Goal: Information Seeking & Learning: Learn about a topic

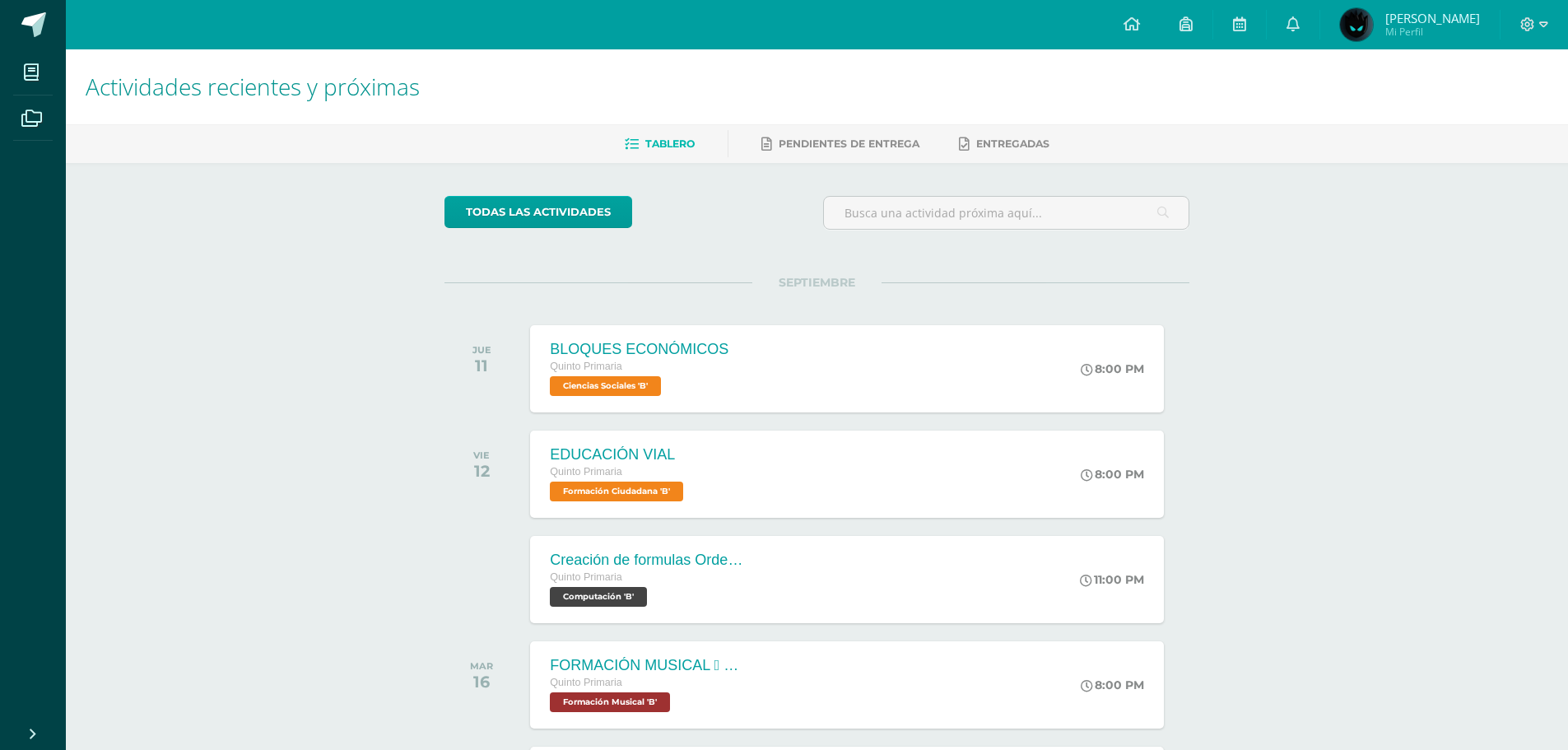
click at [1567, 198] on div "Actividades recientes y próximas Tablero Pendientes de entrega Entregadas todas…" at bounding box center [817, 546] width 1502 height 994
click at [1529, 28] on icon at bounding box center [1528, 25] width 15 height 15
click at [1487, 112] on span "Cerrar sesión" at bounding box center [1492, 112] width 74 height 16
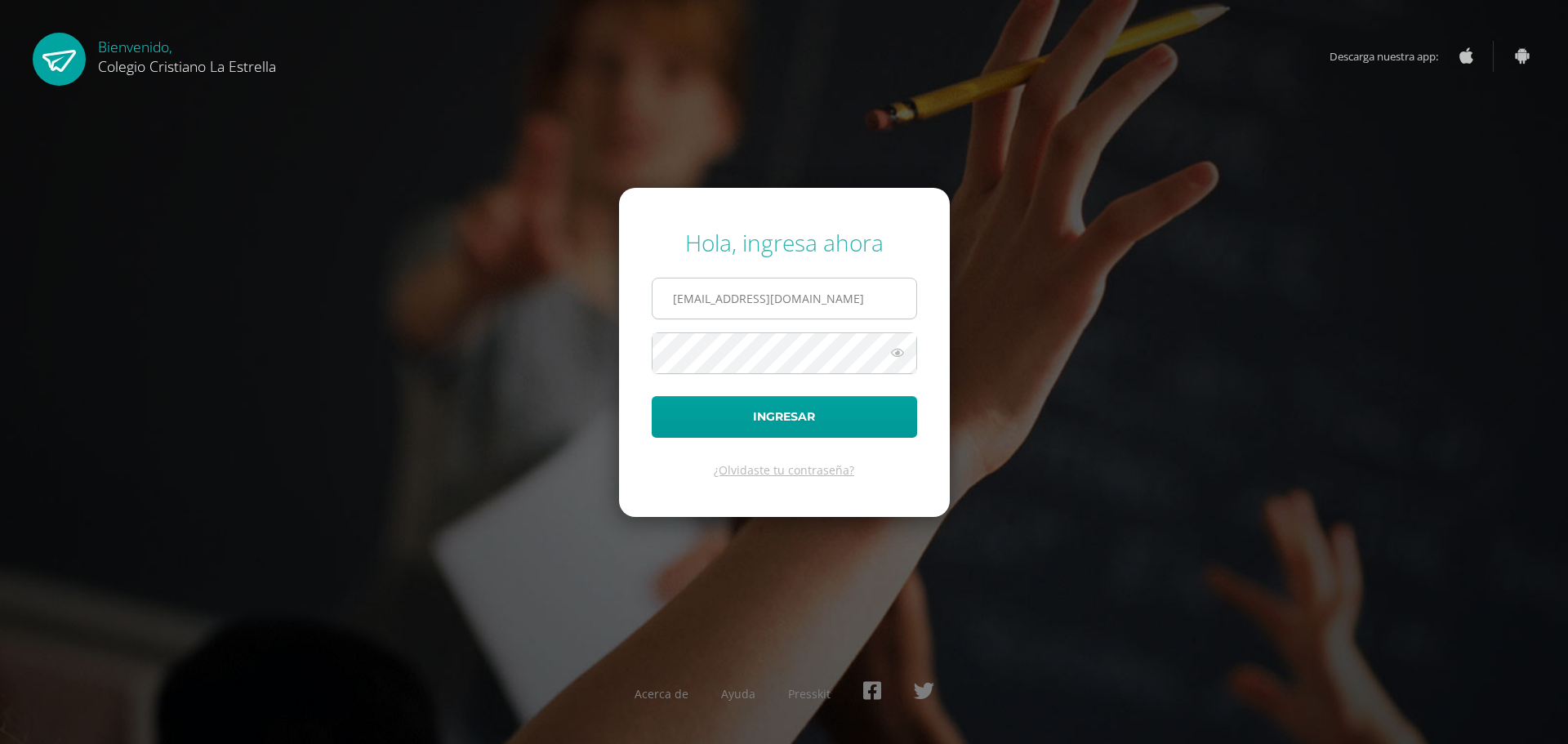
click at [784, 296] on input "62@laestrella.edu.gt" at bounding box center [785, 298] width 264 height 40
type input "95@laestrella.edu.gt"
click at [807, 420] on button "Ingresar" at bounding box center [785, 417] width 266 height 42
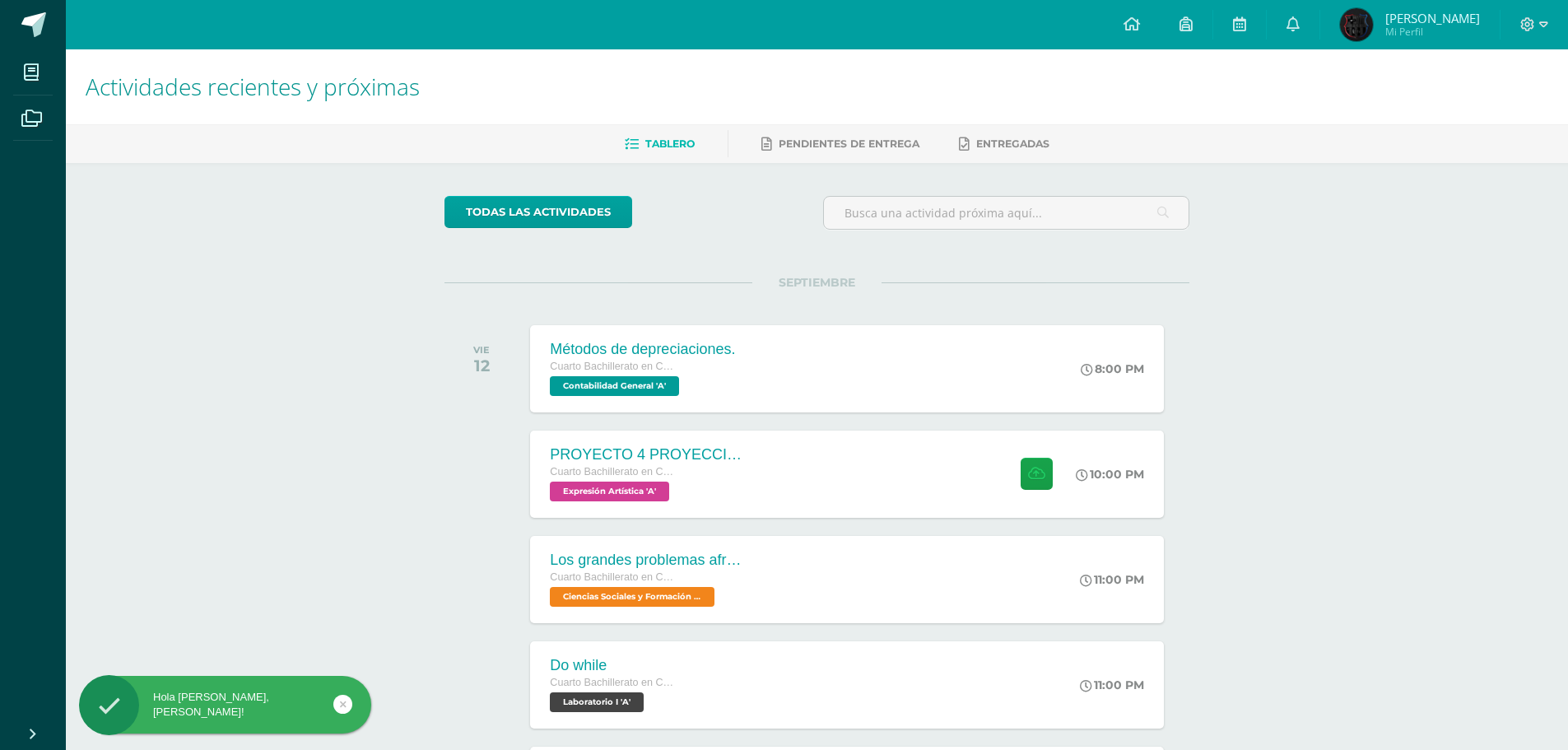
click at [350, 712] on div "Hola [PERSON_NAME], [PERSON_NAME]!" at bounding box center [225, 705] width 292 height 29
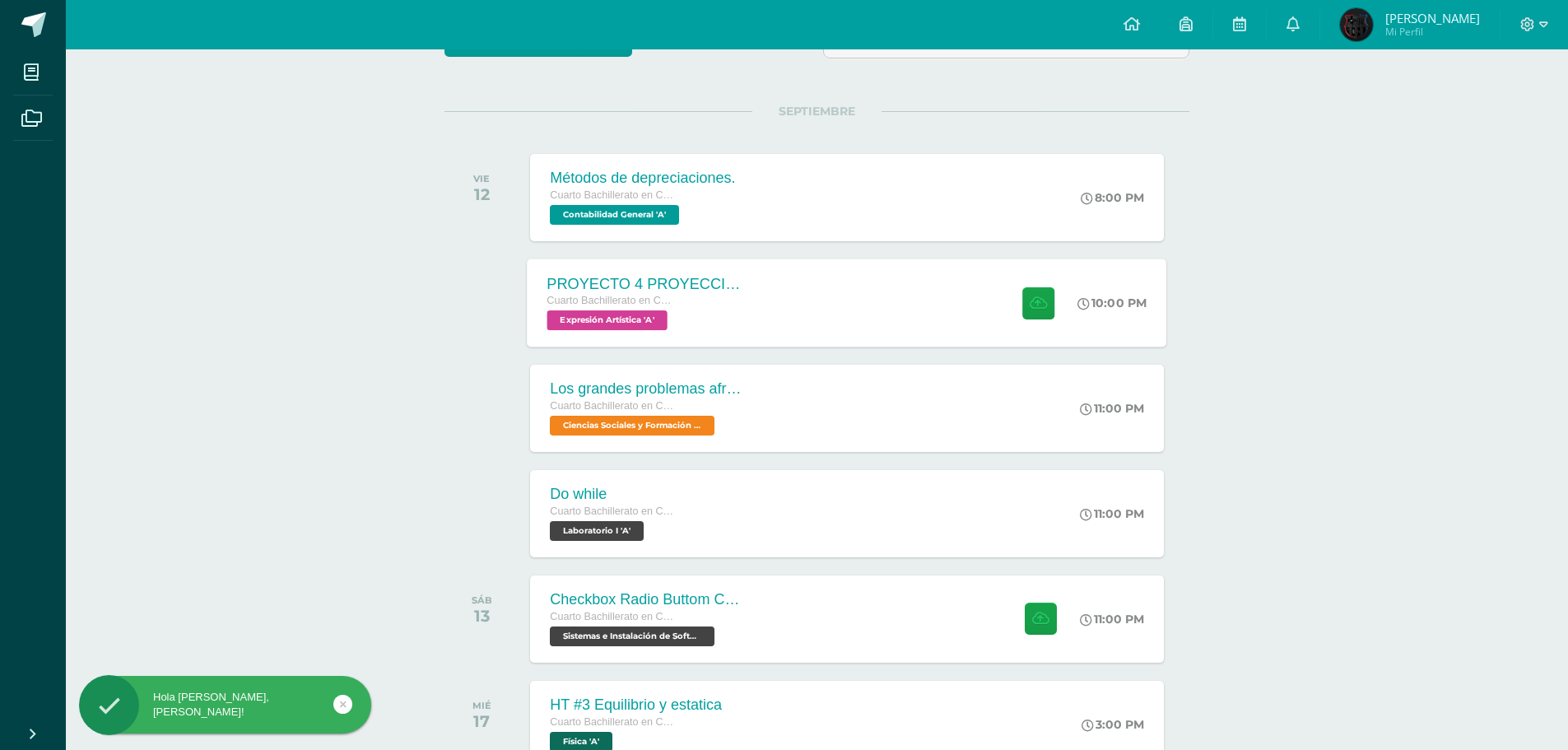
scroll to position [274, 0]
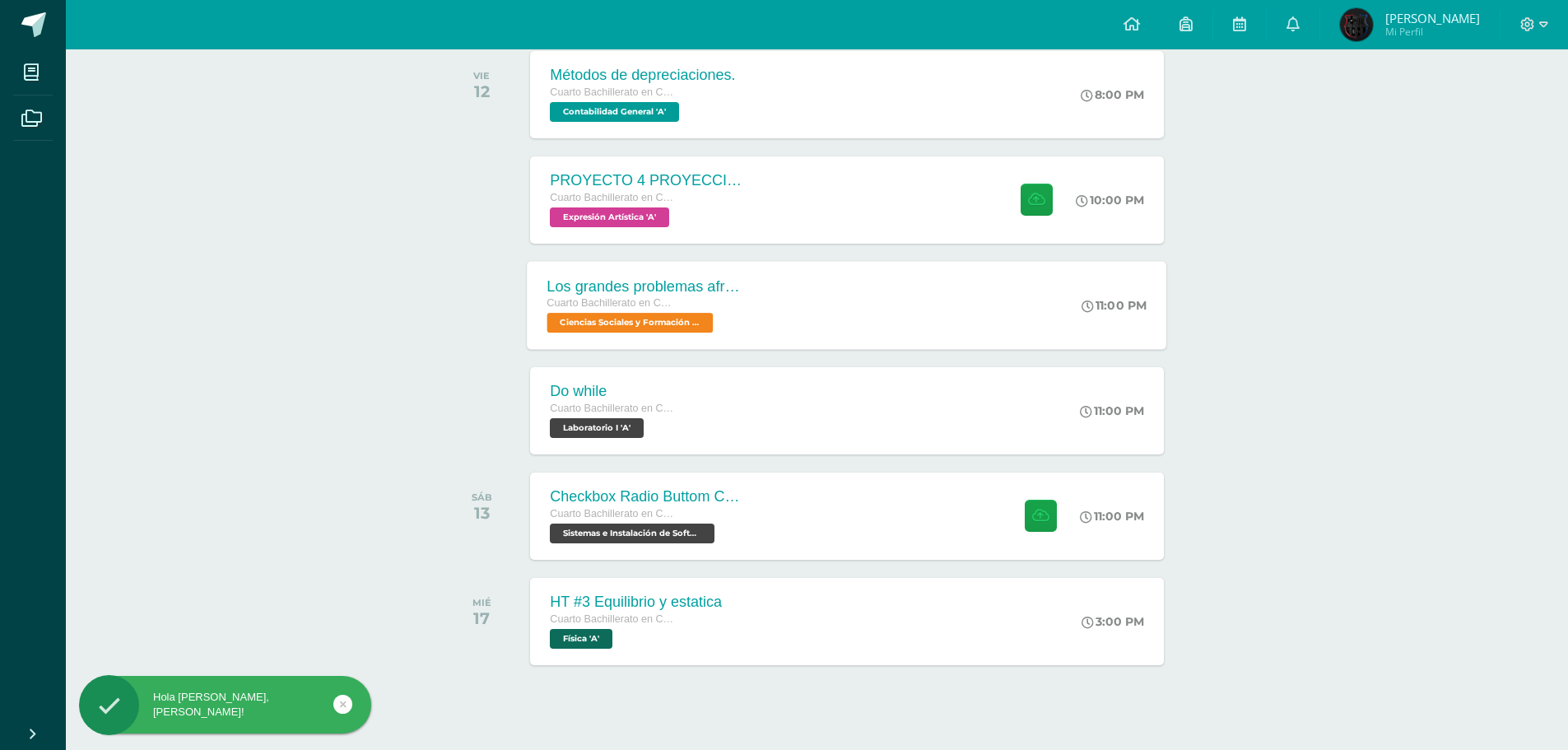
click at [641, 276] on div "Los grandes problemas afrontados Cuarto Bachillerato en CCLL con Orientación en…" at bounding box center [647, 305] width 239 height 88
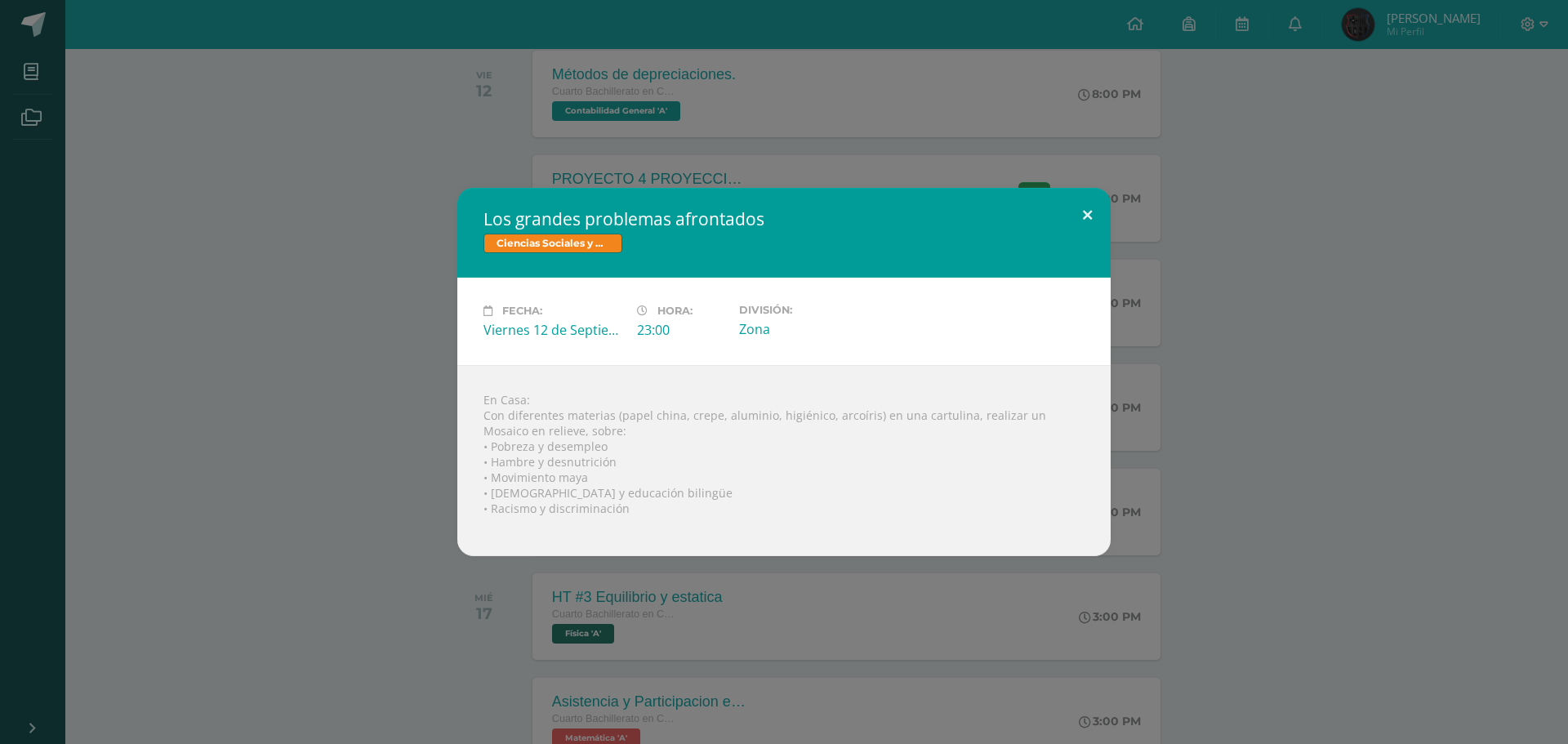
click at [1092, 212] on button at bounding box center [1087, 216] width 46 height 55
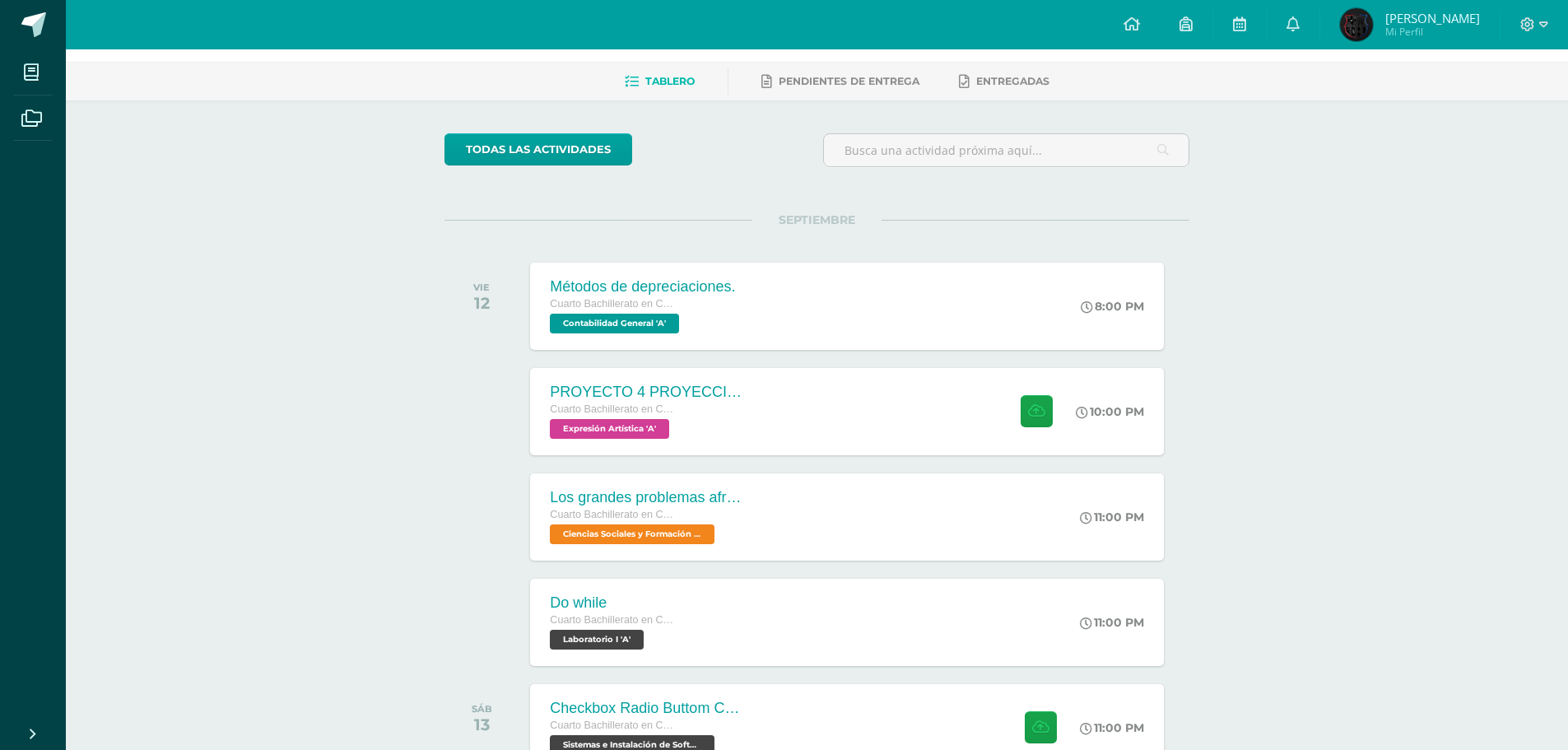
scroll to position [0, 0]
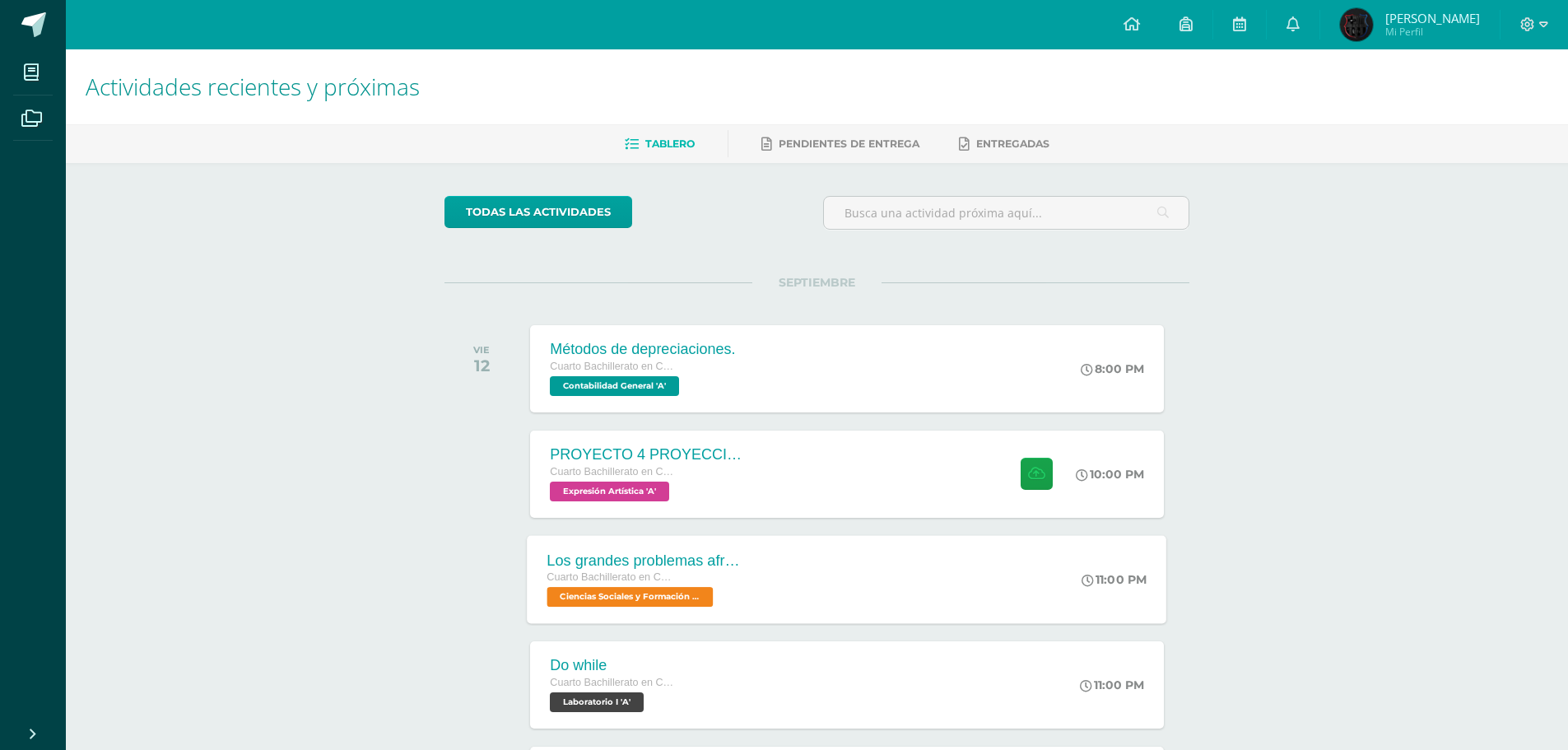
click at [860, 571] on div "Los grandes problemas afrontados Cuarto Bachillerato en CCLL con Orientación en…" at bounding box center [848, 579] width 640 height 88
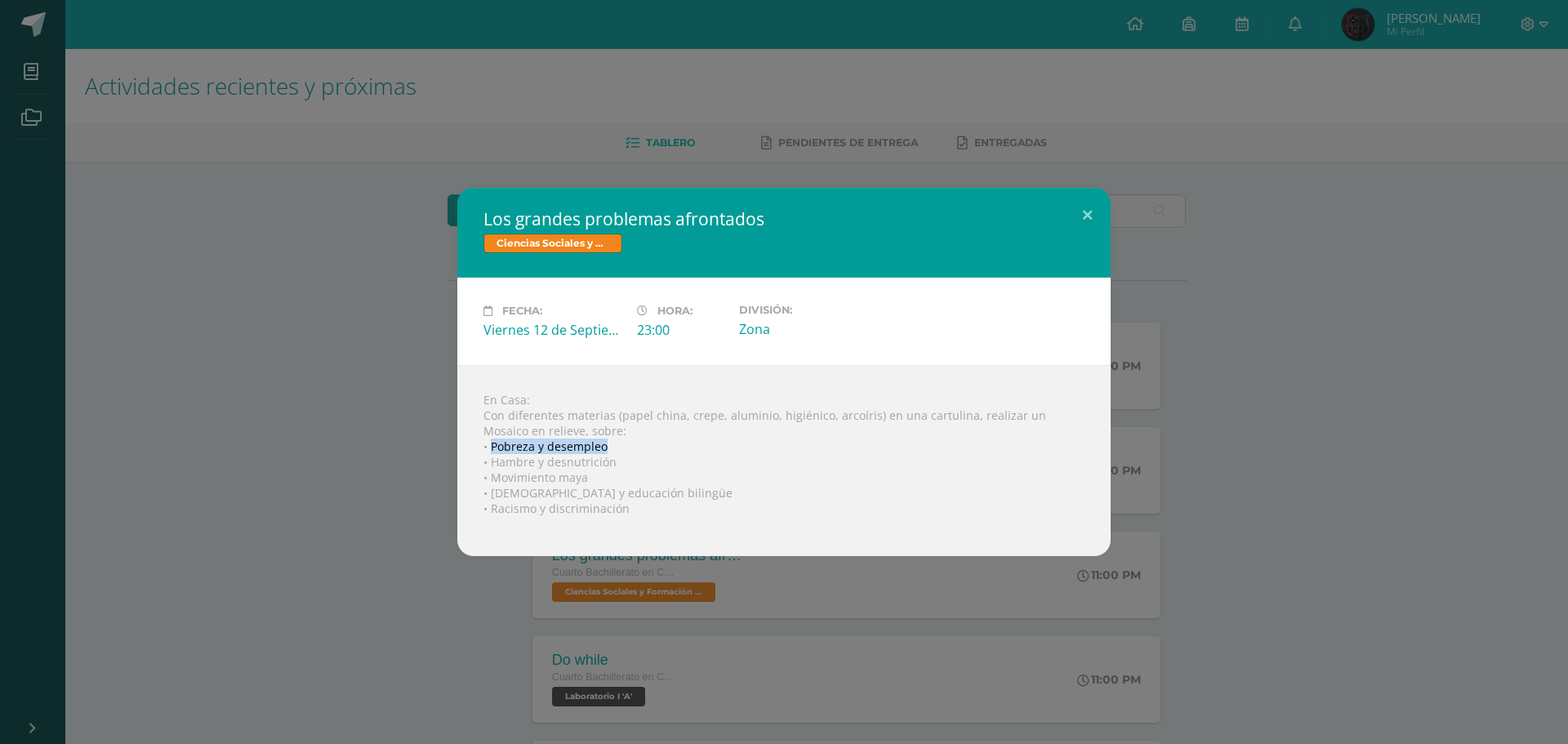
drag, startPoint x: 493, startPoint y: 446, endPoint x: 621, endPoint y: 454, distance: 128.2
click at [621, 454] on div "En Casa: Con diferentes materias (papel china, crepe, aluminio, higiénico, arco…" at bounding box center [784, 460] width 653 height 191
copy div "Pobreza y desempleo"
click at [1320, 256] on div "Los grandes problemas afrontados Ciencias Sociales y Formación Ciudadana Fecha:…" at bounding box center [784, 372] width 1555 height 368
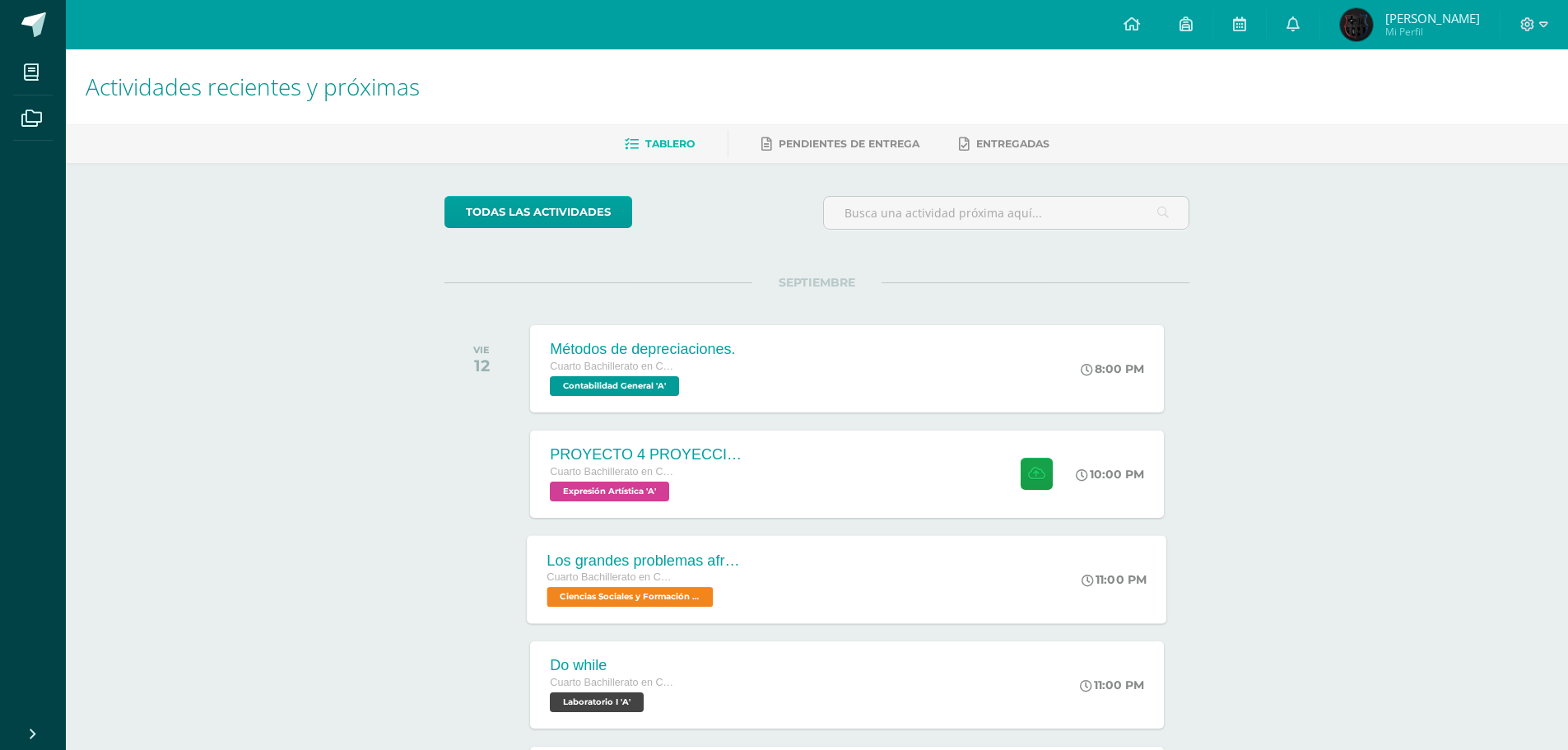
click at [873, 561] on div "Los grandes problemas afrontados Cuarto Bachillerato en CCLL con Orientación en…" at bounding box center [848, 579] width 640 height 88
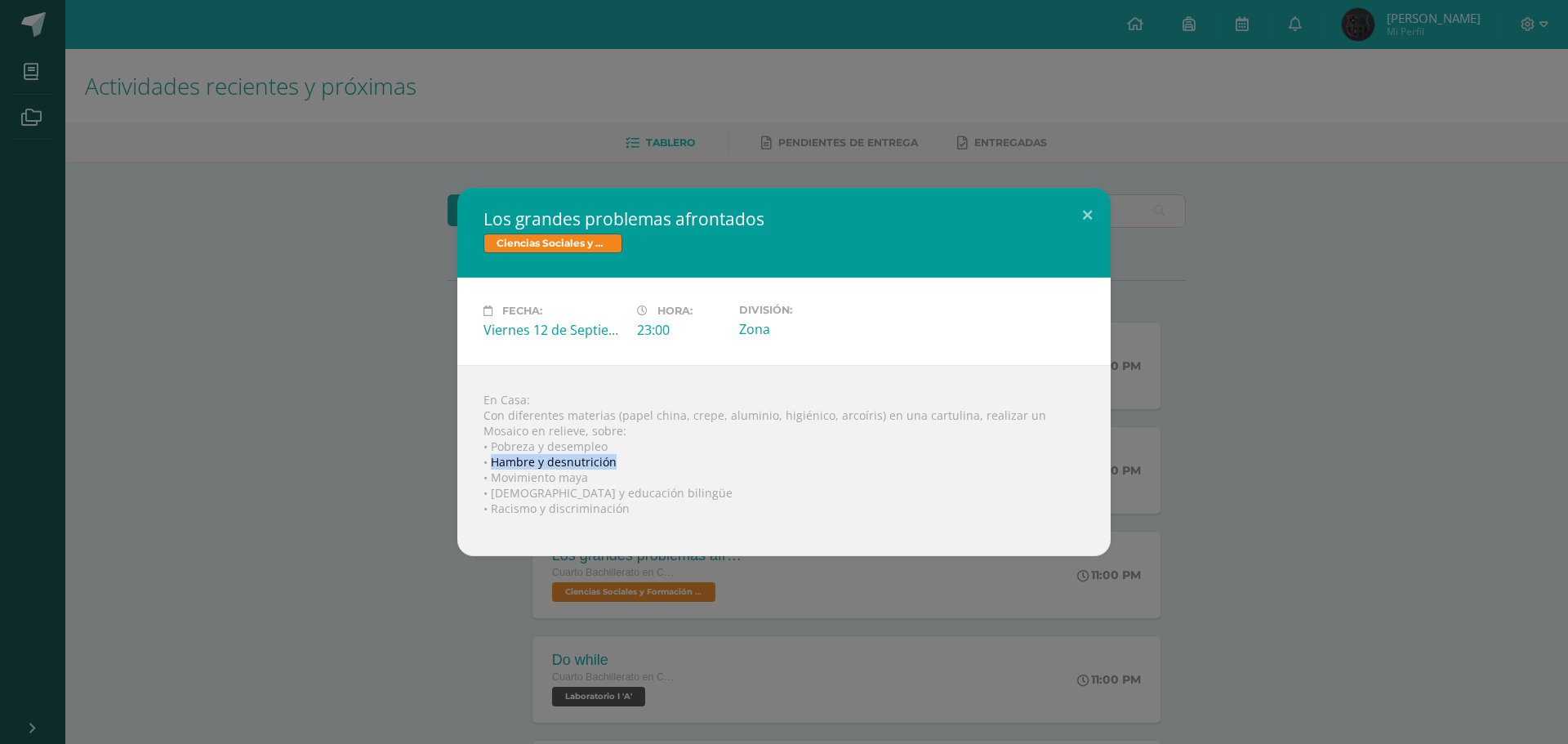
drag, startPoint x: 493, startPoint y: 460, endPoint x: 656, endPoint y: 463, distance: 163.0
click at [656, 463] on div "En Casa: Con diferentes materias (papel china, crepe, aluminio, higiénico, arco…" at bounding box center [784, 460] width 653 height 191
copy div "Hambre y desnutrición"
click at [1567, 565] on div "Los grandes problemas afrontados Ciencias Sociales y Formación Ciudadana Fecha:…" at bounding box center [784, 372] width 1568 height 744
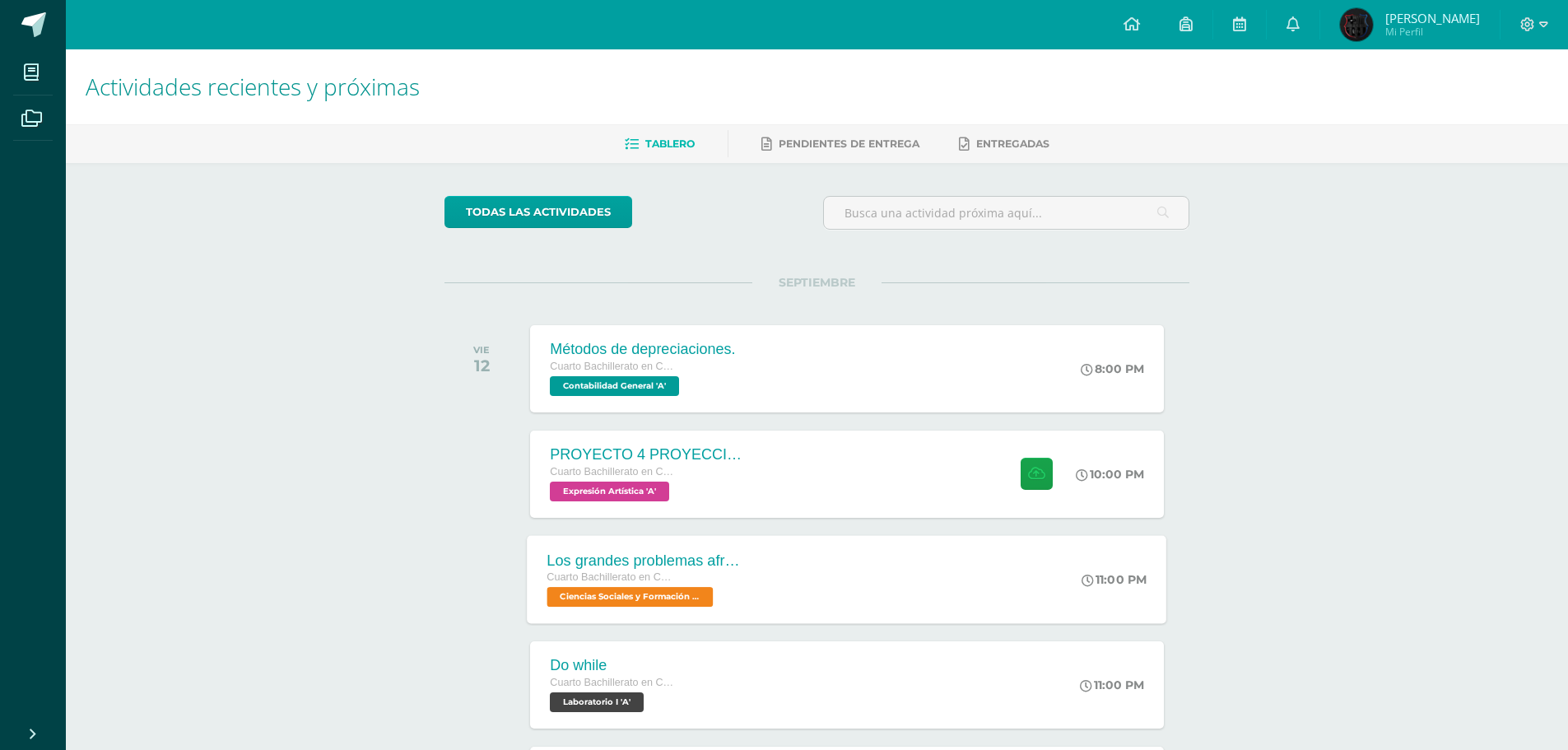
click at [879, 586] on div "Los grandes problemas afrontados Cuarto Bachillerato en CCLL con Orientación en…" at bounding box center [848, 579] width 640 height 88
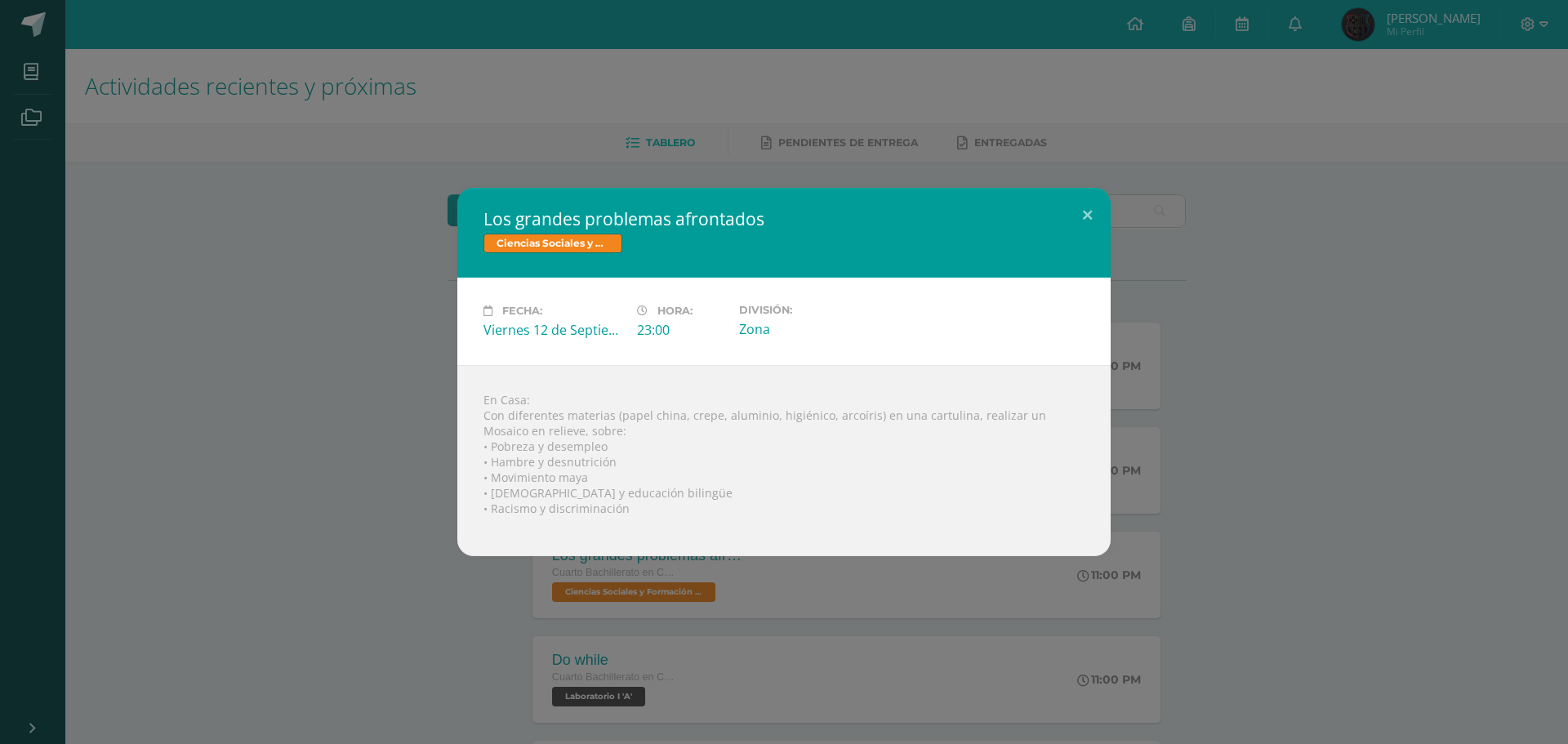
click at [495, 477] on div "En Casa: Con diferentes materias (papel china, crepe, aluminio, higiénico, arco…" at bounding box center [784, 460] width 653 height 191
drag, startPoint x: 495, startPoint y: 497, endPoint x: 504, endPoint y: 496, distance: 9.1
click at [504, 496] on div "En Casa: Con diferentes materias (papel china, crepe, aluminio, higiénico, arco…" at bounding box center [784, 460] width 653 height 191
drag, startPoint x: 493, startPoint y: 497, endPoint x: 687, endPoint y: 500, distance: 194.0
click at [687, 500] on div "En Casa: Con diferentes materias (papel china, crepe, aluminio, higiénico, arco…" at bounding box center [784, 460] width 653 height 191
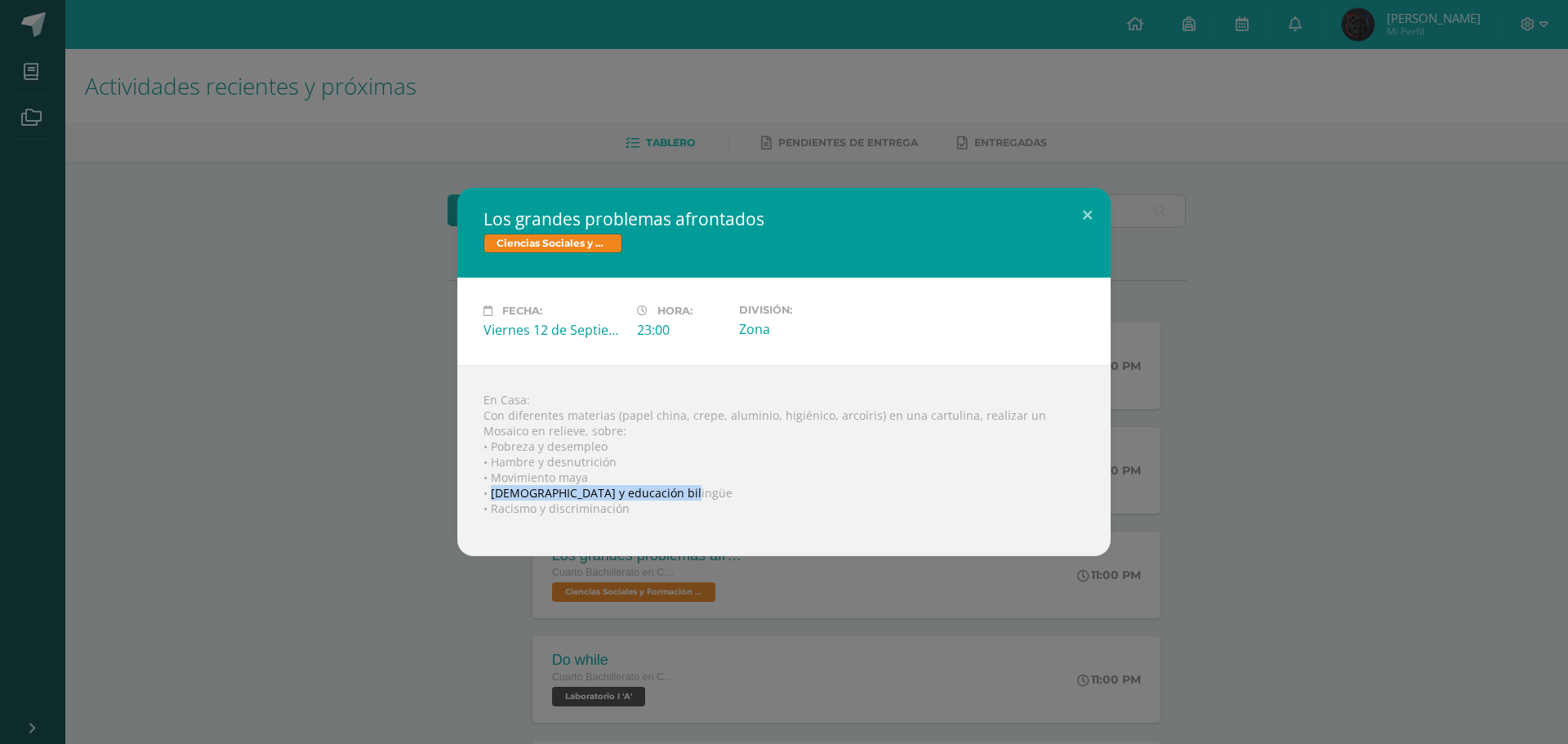
copy div "Analfabetismo y educación bilingüe"
click at [595, 512] on div "En Casa: Con diferentes materias (papel china, crepe, aluminio, higiénico, arco…" at bounding box center [784, 460] width 653 height 191
click at [608, 514] on div "En Casa: Con diferentes materias (papel china, crepe, aluminio, higiénico, arco…" at bounding box center [784, 460] width 653 height 191
drag, startPoint x: 493, startPoint y: 506, endPoint x: 645, endPoint y: 510, distance: 152.1
click at [645, 510] on div "En Casa: Con diferentes materias (papel china, crepe, aluminio, higiénico, arco…" at bounding box center [784, 460] width 653 height 191
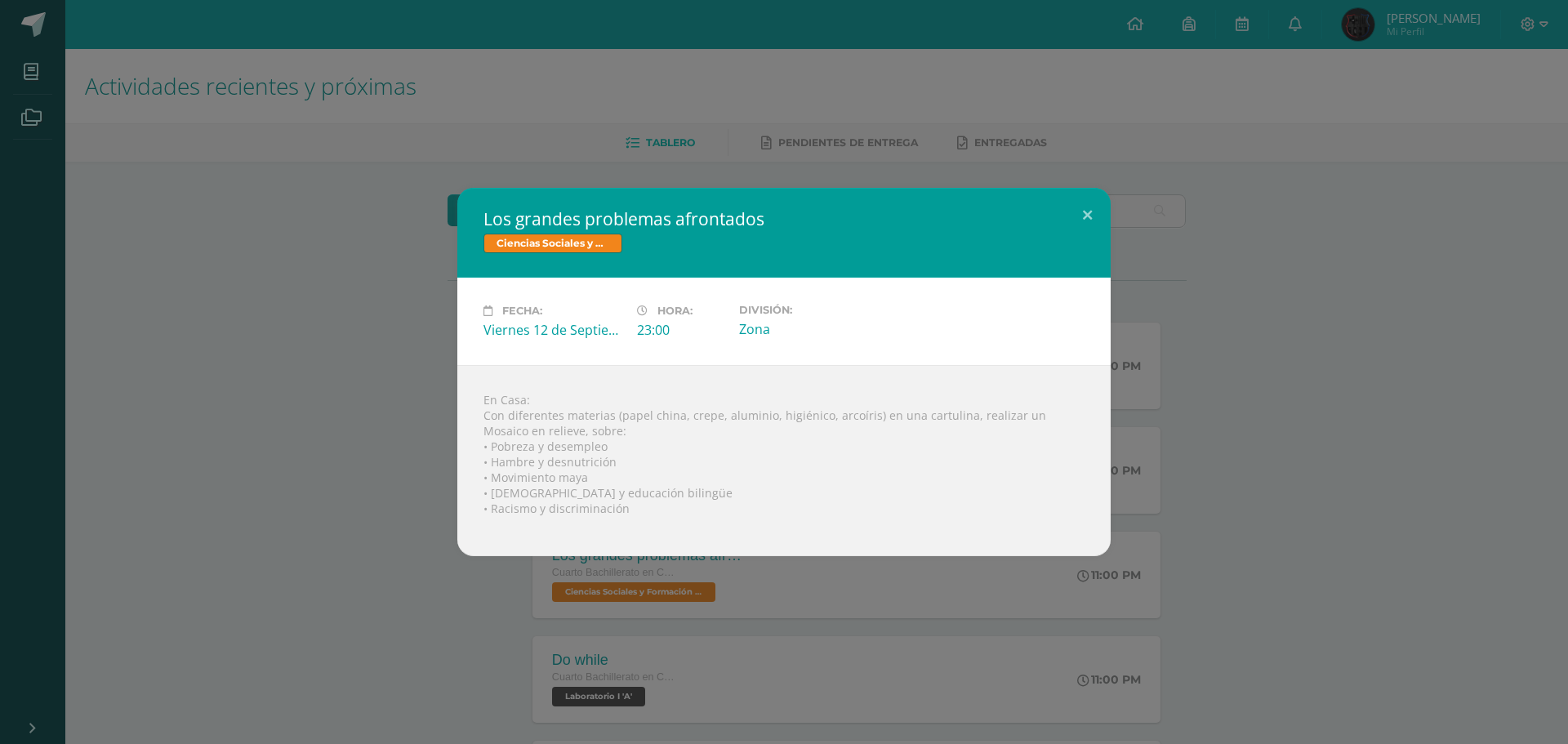
drag, startPoint x: 1018, startPoint y: 579, endPoint x: 1008, endPoint y: 595, distance: 18.9
click at [1018, 591] on div "Los grandes problemas afrontados Ciencias Sociales y Formación Ciudadana Fecha:…" at bounding box center [784, 372] width 1568 height 744
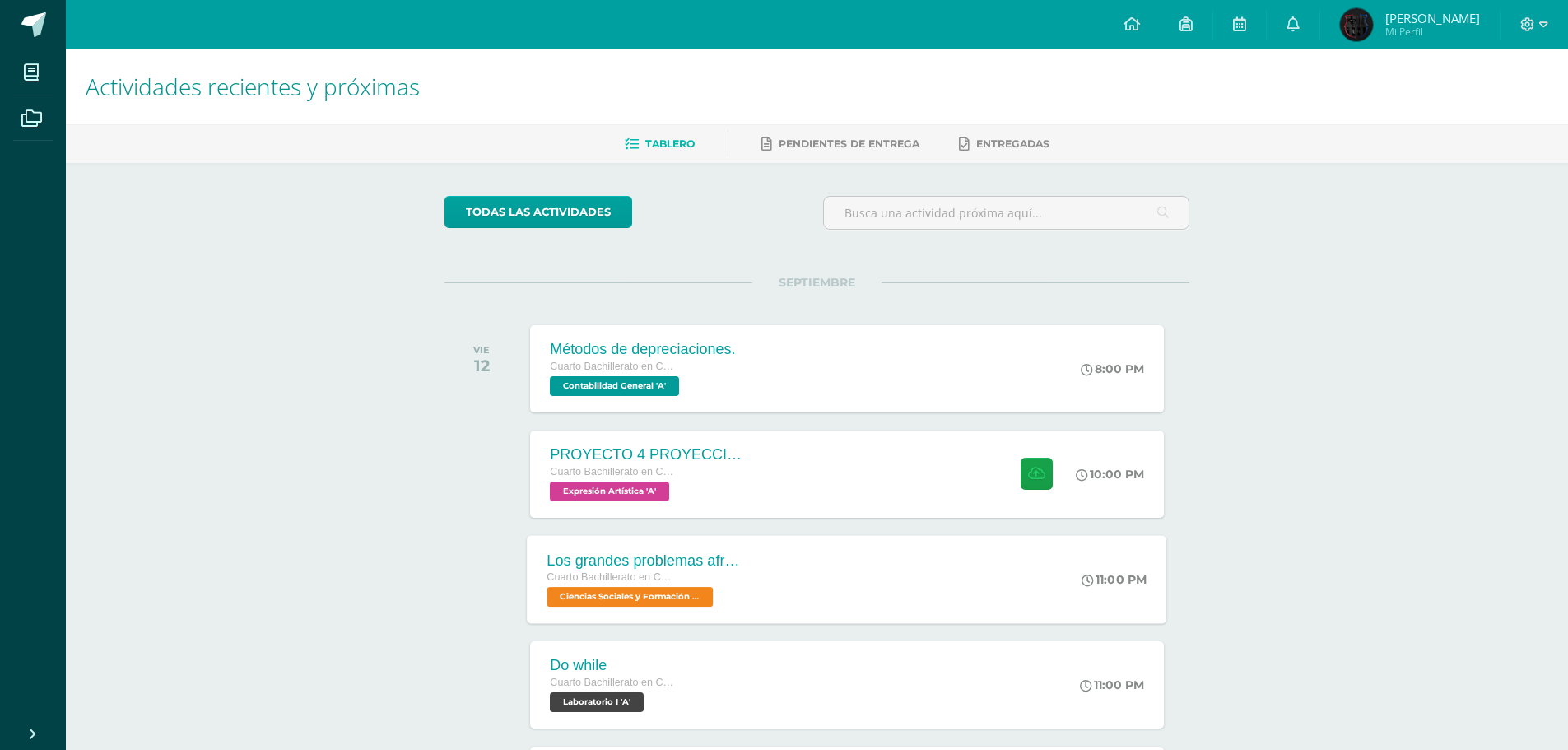
click at [771, 610] on div "Los grandes problemas afrontados Cuarto Bachillerato en CCLL con Orientación en…" at bounding box center [848, 579] width 640 height 88
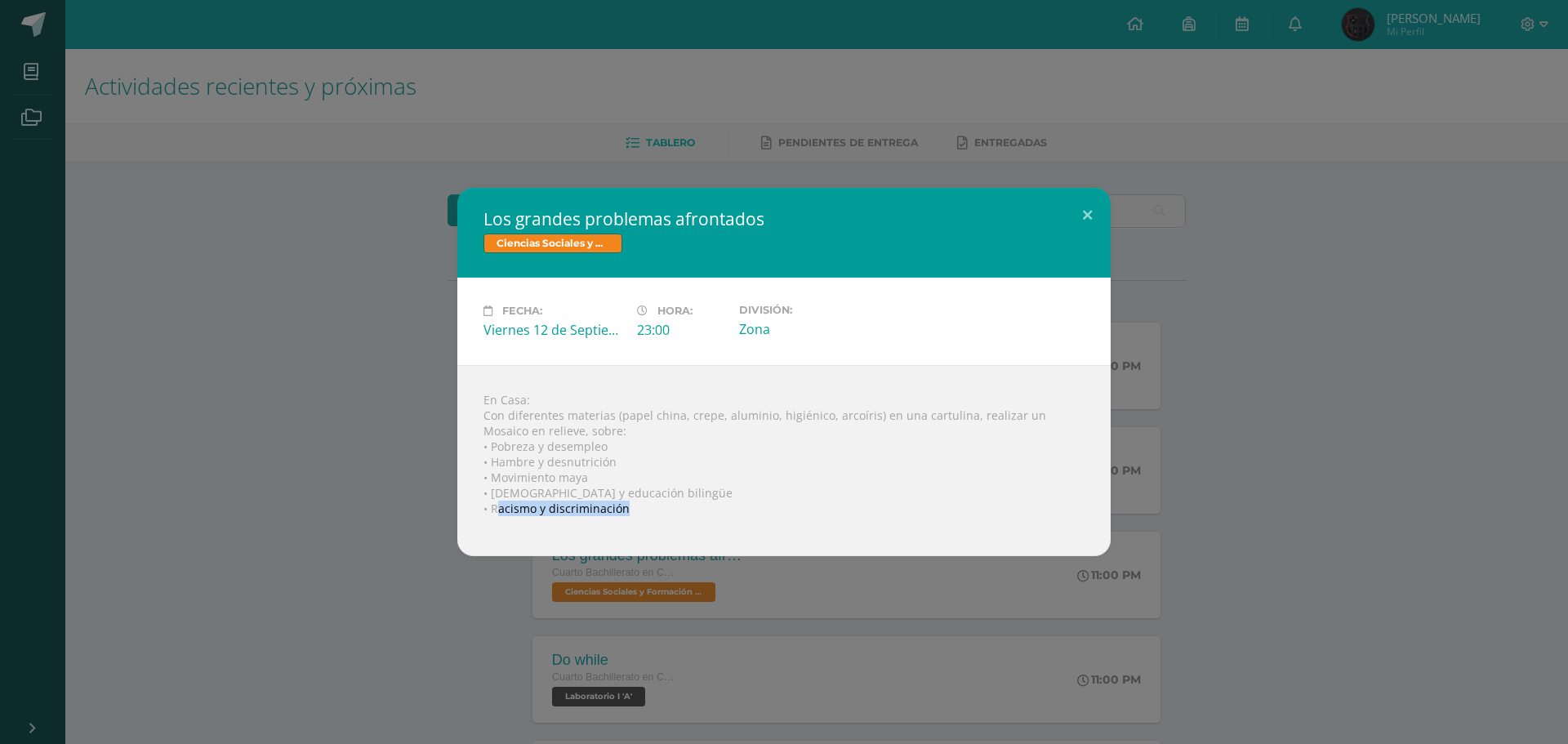
drag, startPoint x: 495, startPoint y: 509, endPoint x: 588, endPoint y: 518, distance: 93.4
click at [588, 518] on div "En Casa: Con diferentes materias (papel china, crepe, aluminio, higiénico, arco…" at bounding box center [784, 460] width 653 height 191
drag, startPoint x: 588, startPoint y: 518, endPoint x: 466, endPoint y: 541, distance: 124.1
click at [586, 519] on div at bounding box center [784, 523] width 601 height 13
click at [513, 541] on div "En Casa: Con diferentes materias (papel china, crepe, aluminio, higiénico, arco…" at bounding box center [784, 460] width 653 height 191
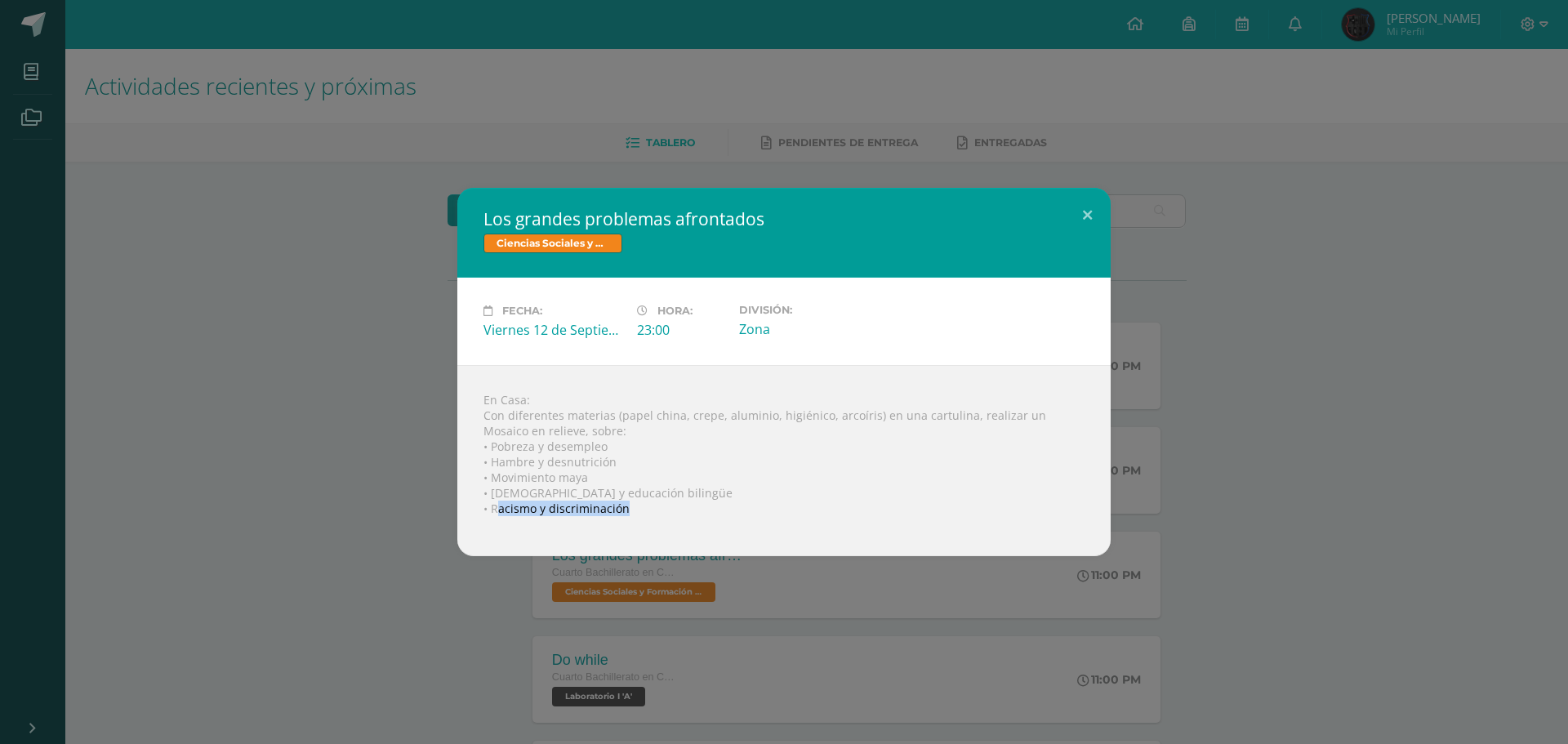
click at [695, 501] on div "En Casa: Con diferentes materias (papel china, crepe, aluminio, higiénico, arco…" at bounding box center [784, 460] width 653 height 191
drag, startPoint x: 491, startPoint y: 507, endPoint x: 636, endPoint y: 517, distance: 145.3
click at [636, 517] on div "En Casa: Con diferentes materias (papel china, crepe, aluminio, higiénico, arco…" at bounding box center [784, 460] width 653 height 191
copy body "Racismo y discriminación Loading... Hola Jennifer Aleyda Paola, bienvenido a Ed…"
click at [1078, 220] on button at bounding box center [1087, 216] width 46 height 55
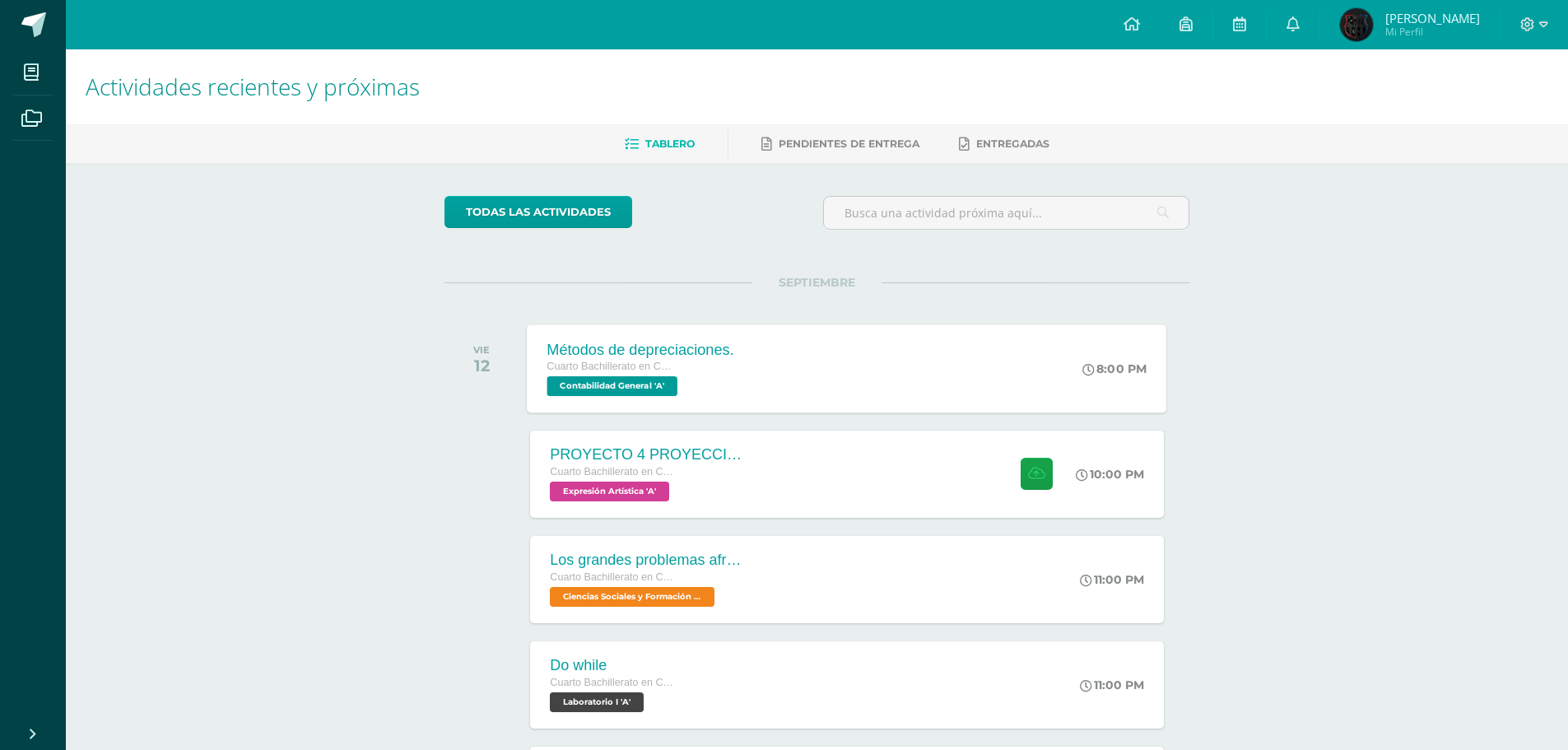
click at [779, 378] on div "Métodos de depreciaciones. Cuarto Bachillerato en CCLL con Orientación en Compu…" at bounding box center [848, 369] width 640 height 88
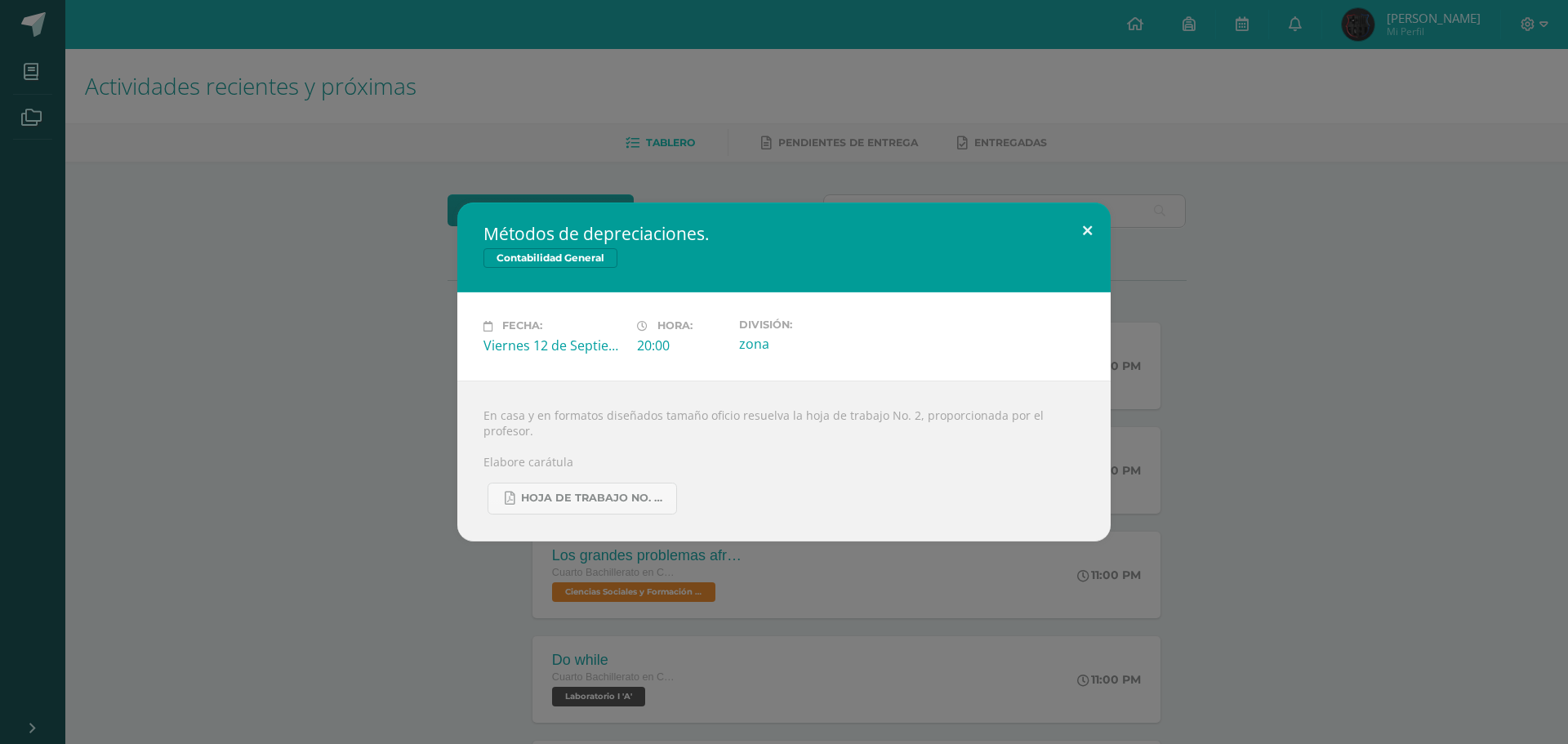
click at [1083, 246] on button at bounding box center [1087, 230] width 46 height 55
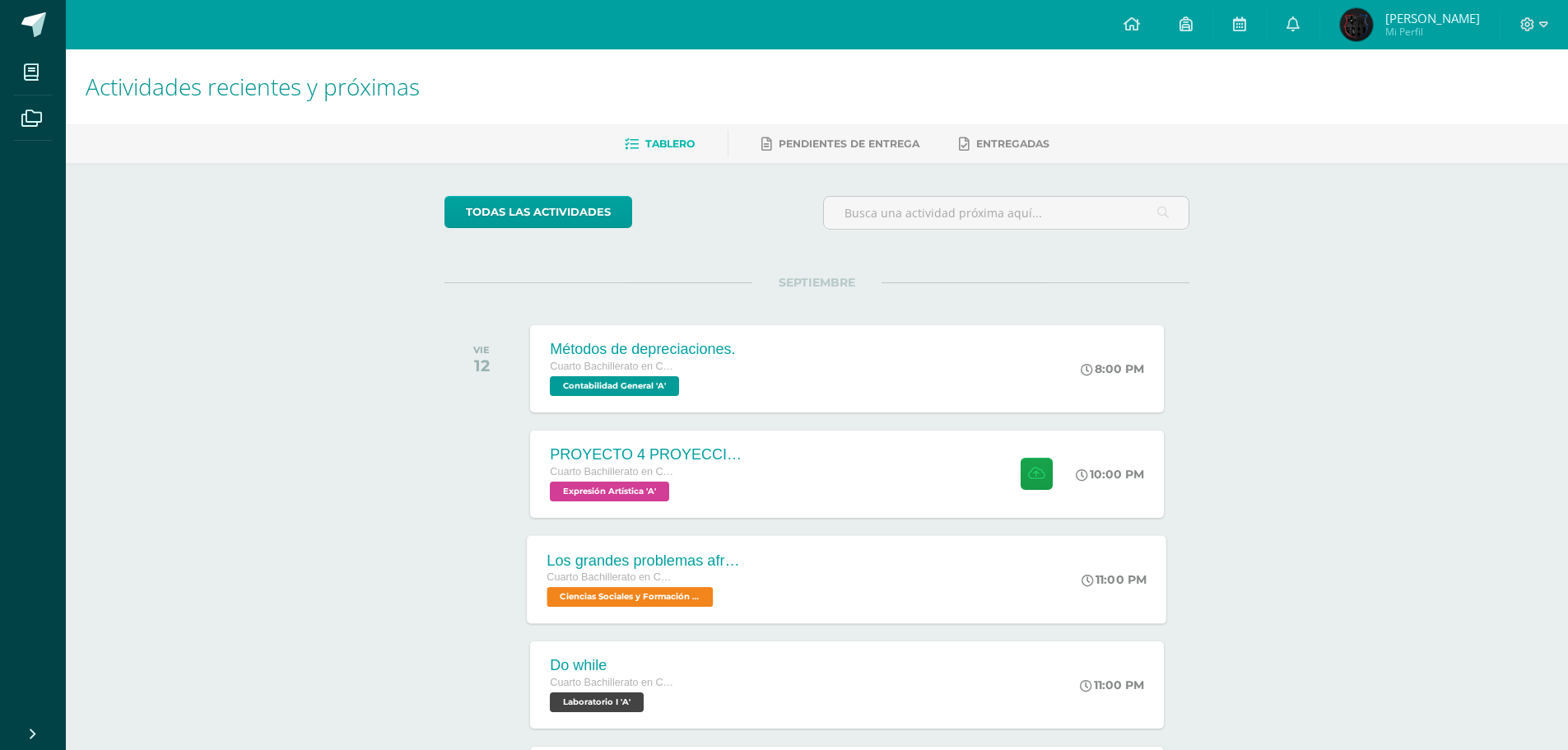
click at [795, 547] on div "Los grandes problemas afrontados Cuarto Bachillerato en CCLL con Orientación en…" at bounding box center [848, 579] width 640 height 88
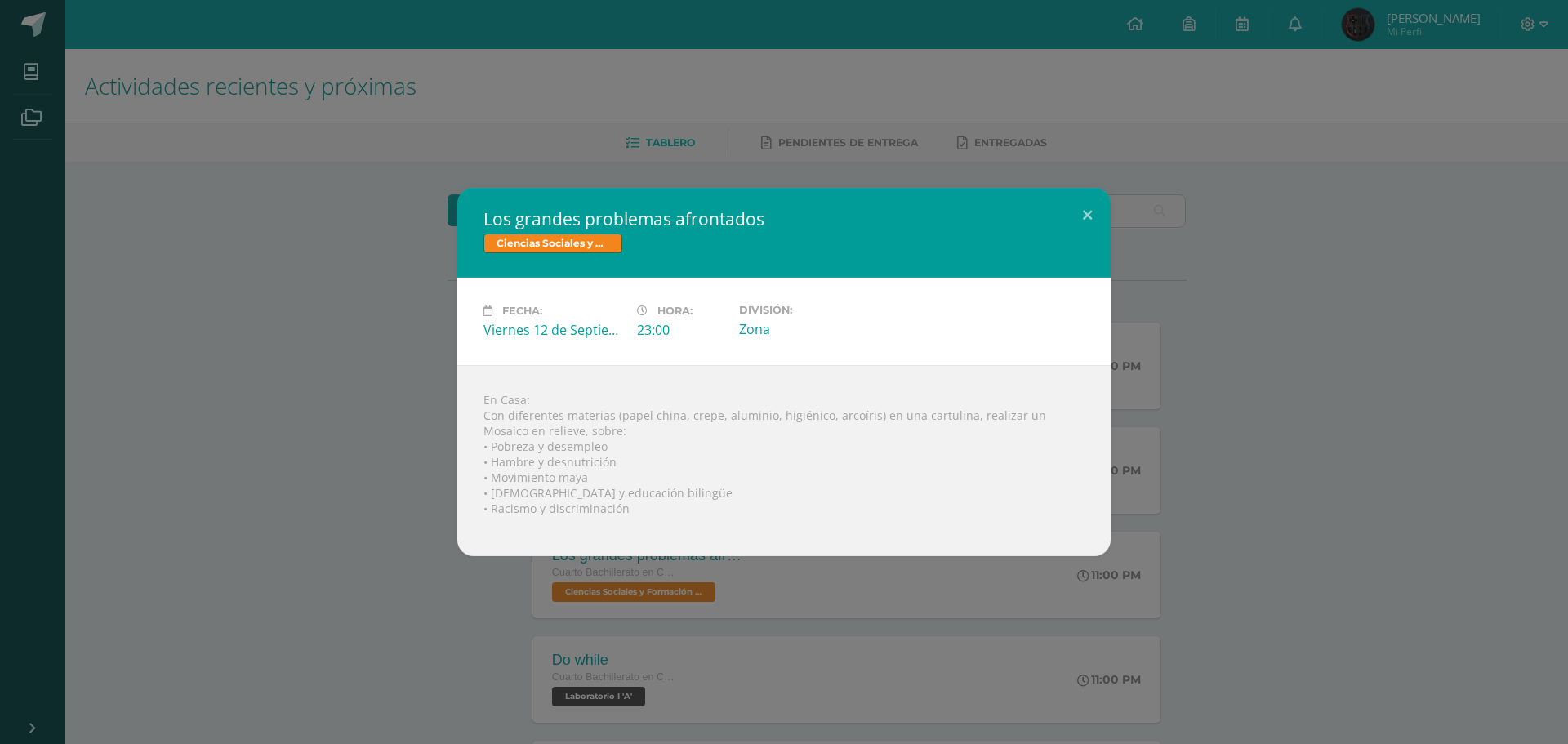
click at [1061, 234] on div "Ciencias Sociales y Formación Ciudadana" at bounding box center [784, 246] width 601 height 24
click at [1079, 225] on button at bounding box center [1087, 216] width 46 height 55
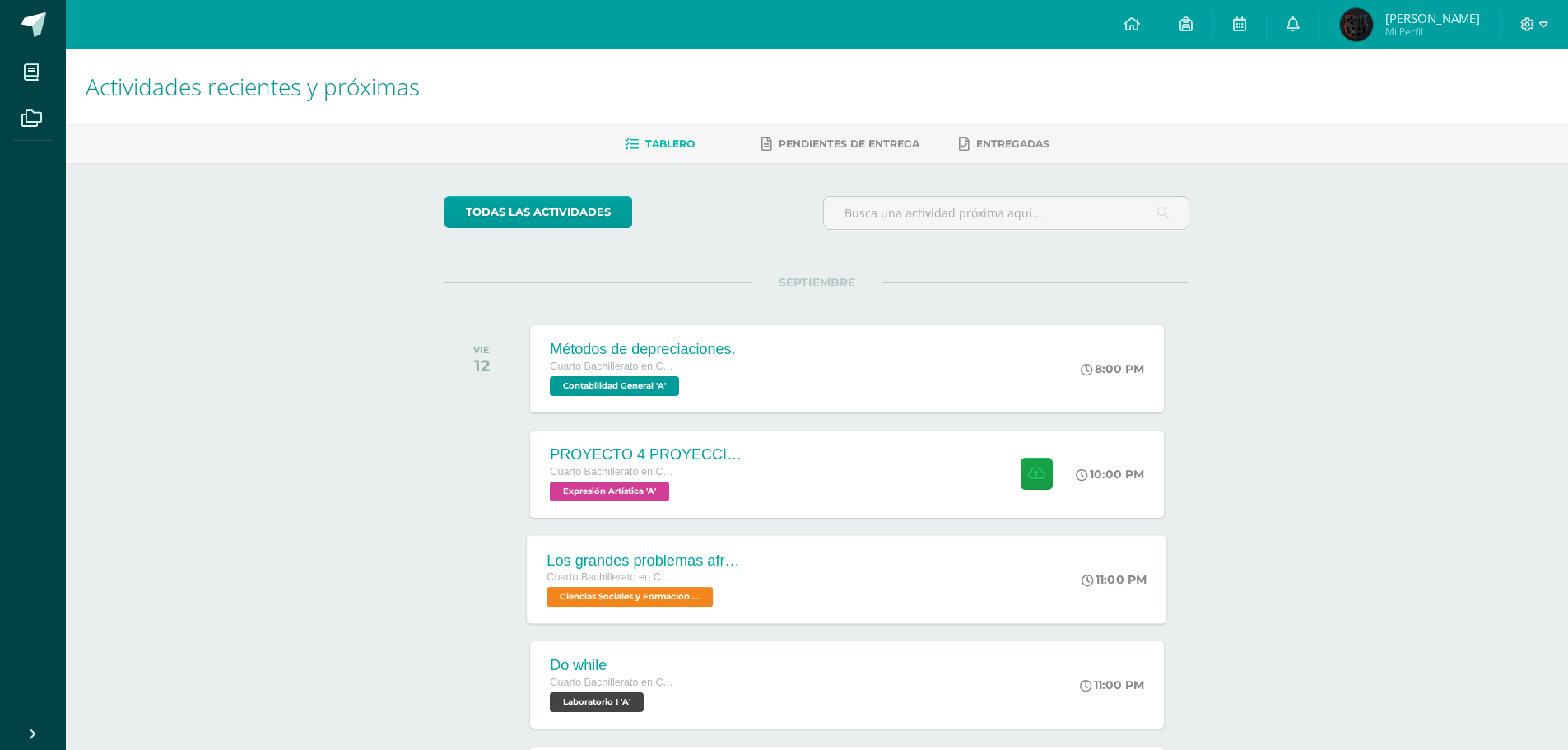
click at [668, 593] on span "Ciencias Sociales y Formación Ciudadana 'A'" at bounding box center [630, 597] width 166 height 20
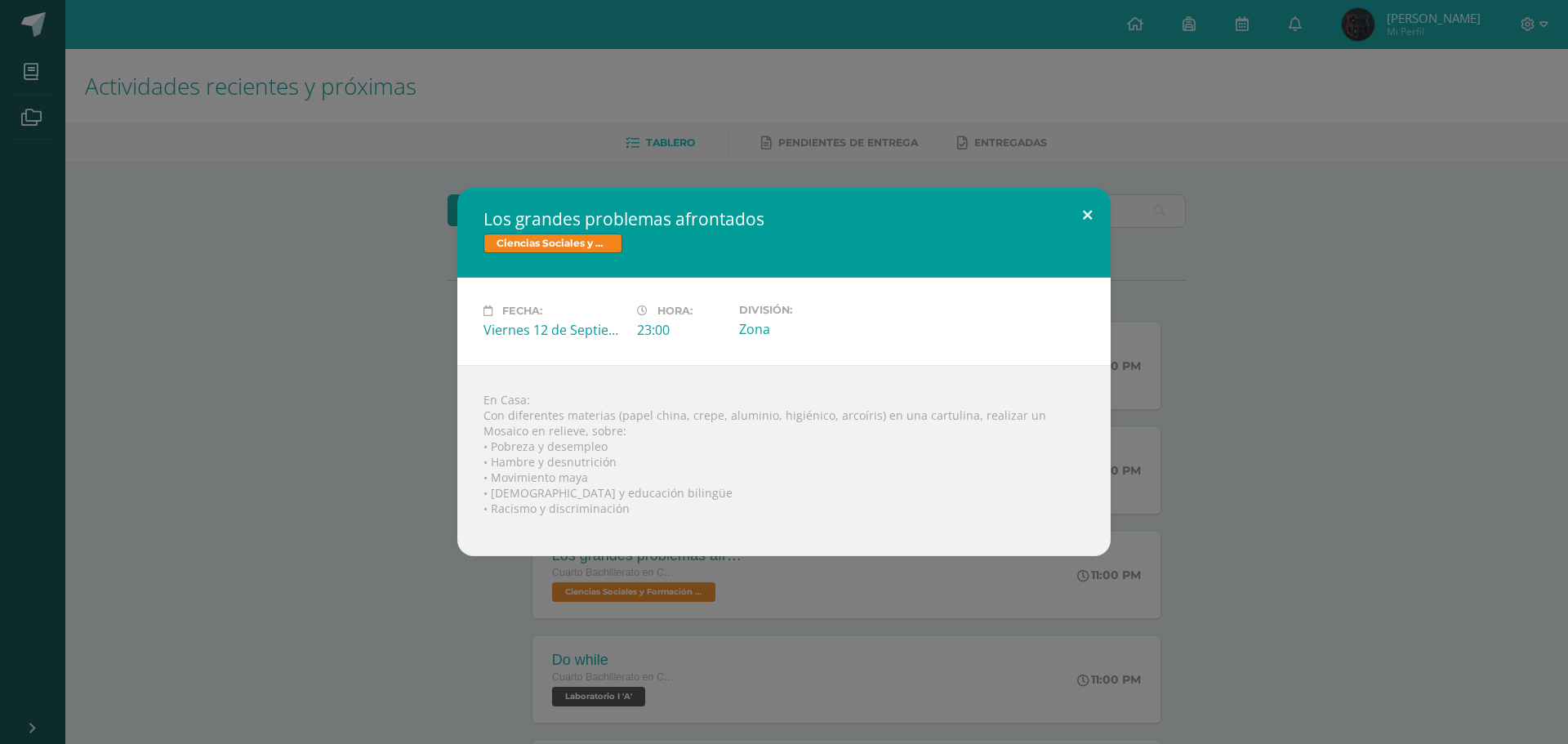
click at [1091, 214] on button at bounding box center [1087, 216] width 46 height 55
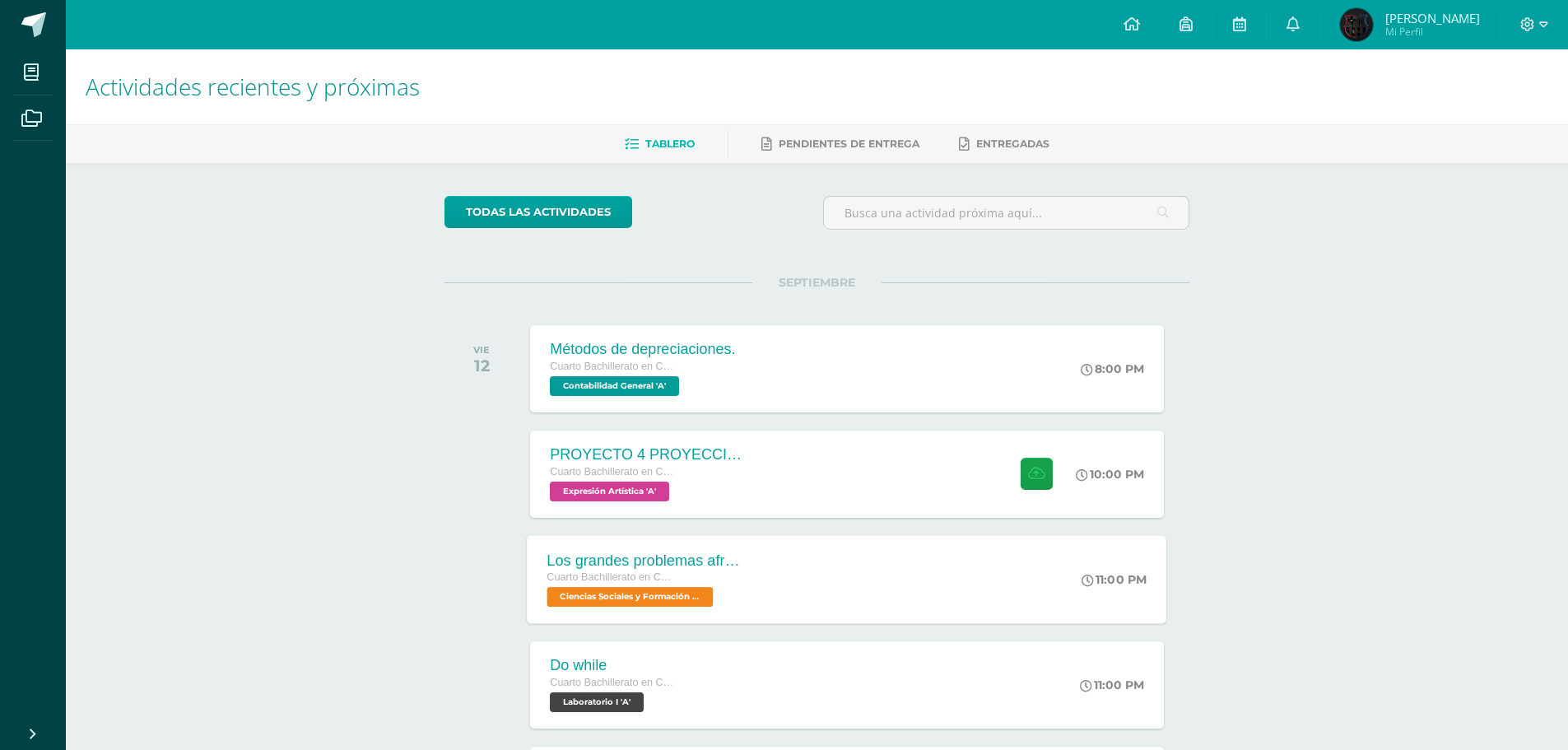
click at [970, 589] on div "Los grandes problemas afrontados Cuarto Bachillerato en CCLL con Orientación en…" at bounding box center [848, 579] width 640 height 88
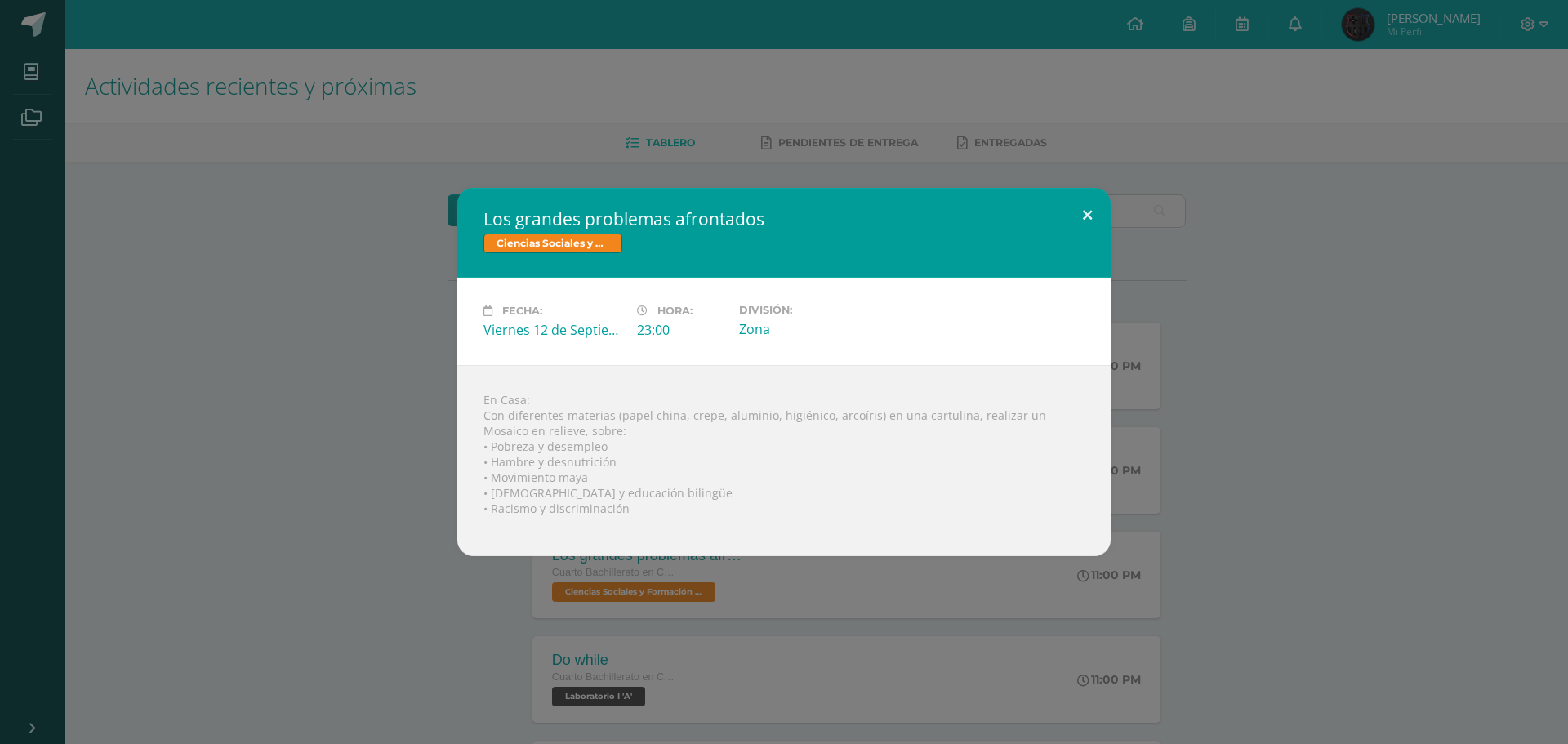
click at [1093, 225] on button at bounding box center [1087, 216] width 46 height 55
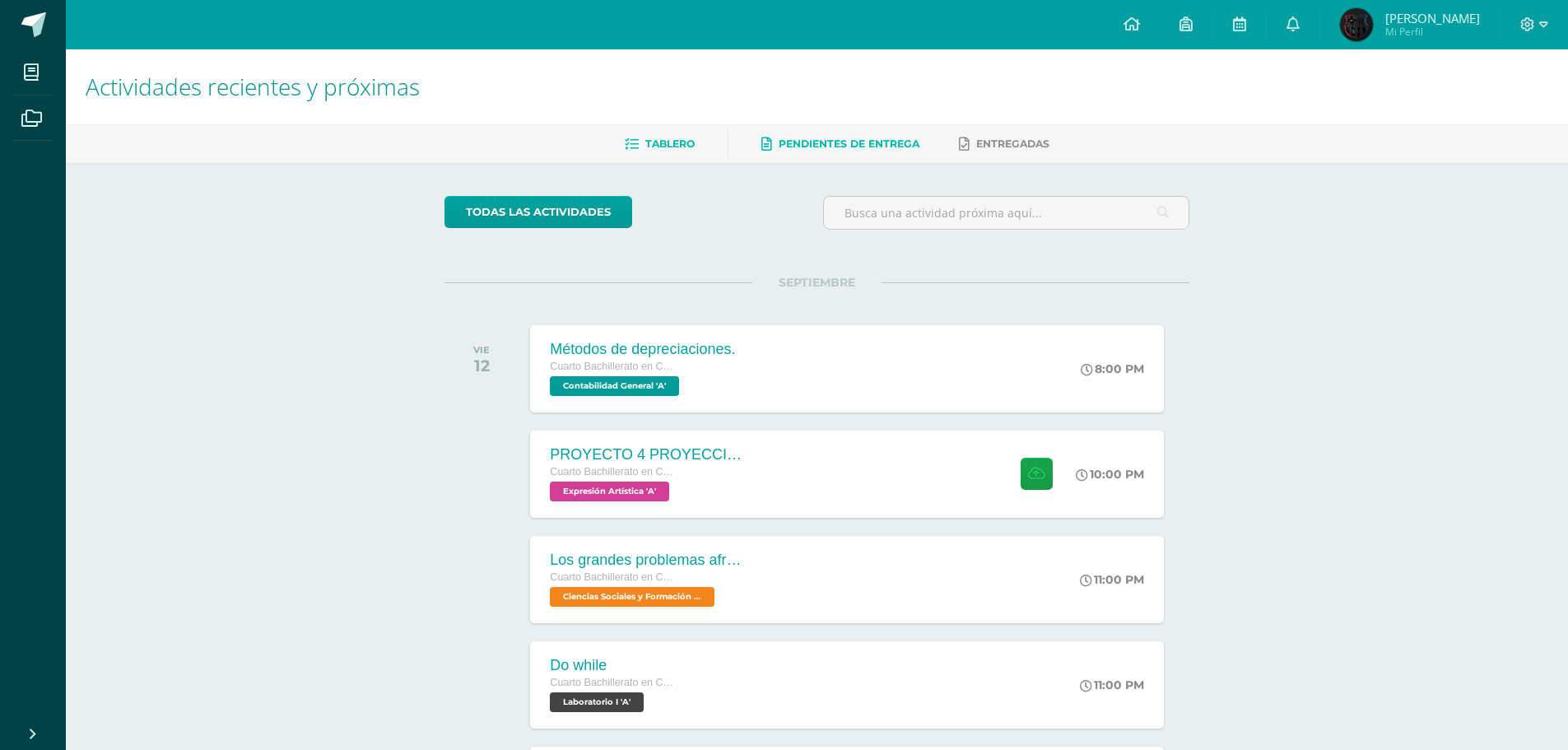
click at [894, 141] on span "Pendientes de entrega" at bounding box center [850, 143] width 141 height 12
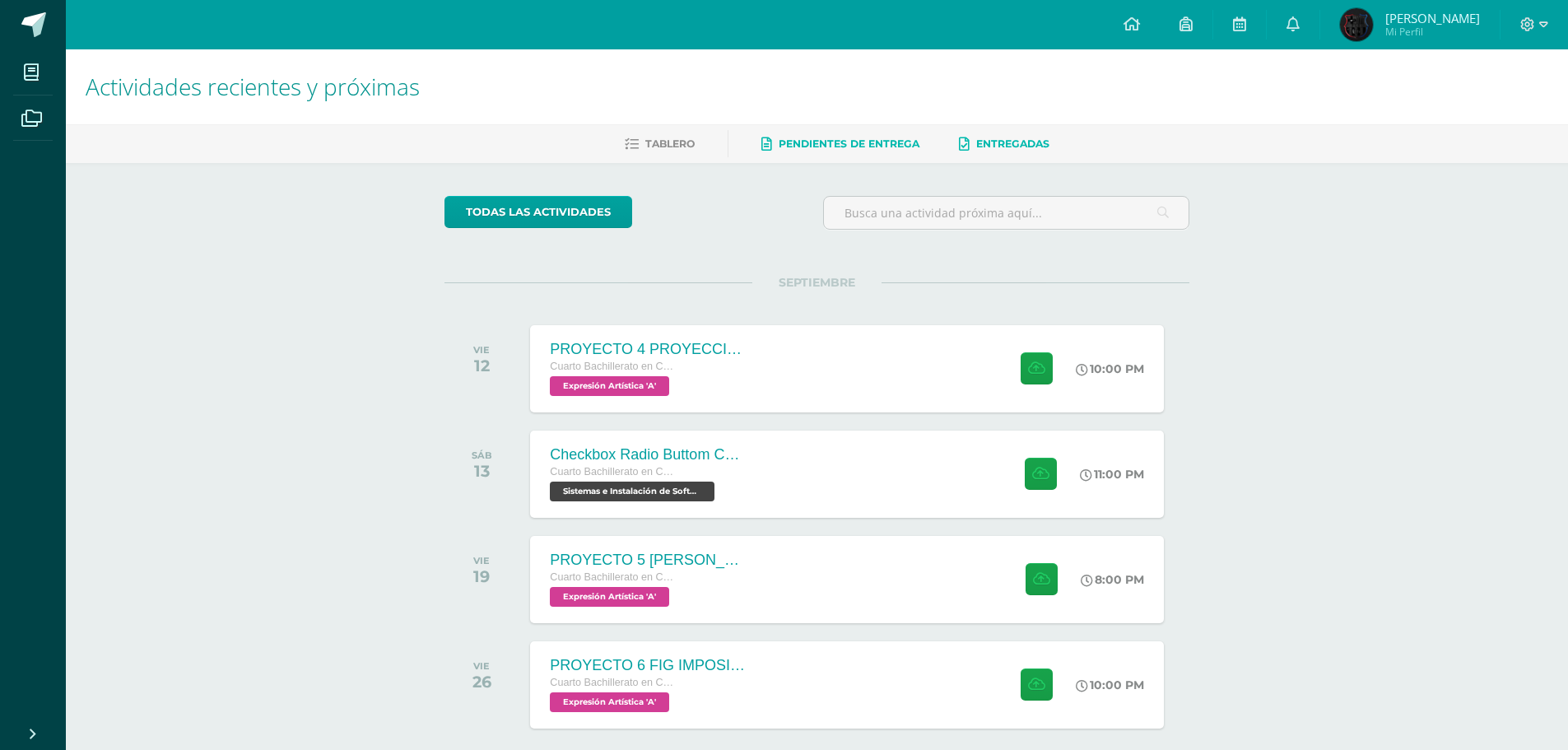
click at [988, 138] on span "Entregadas" at bounding box center [1013, 143] width 73 height 12
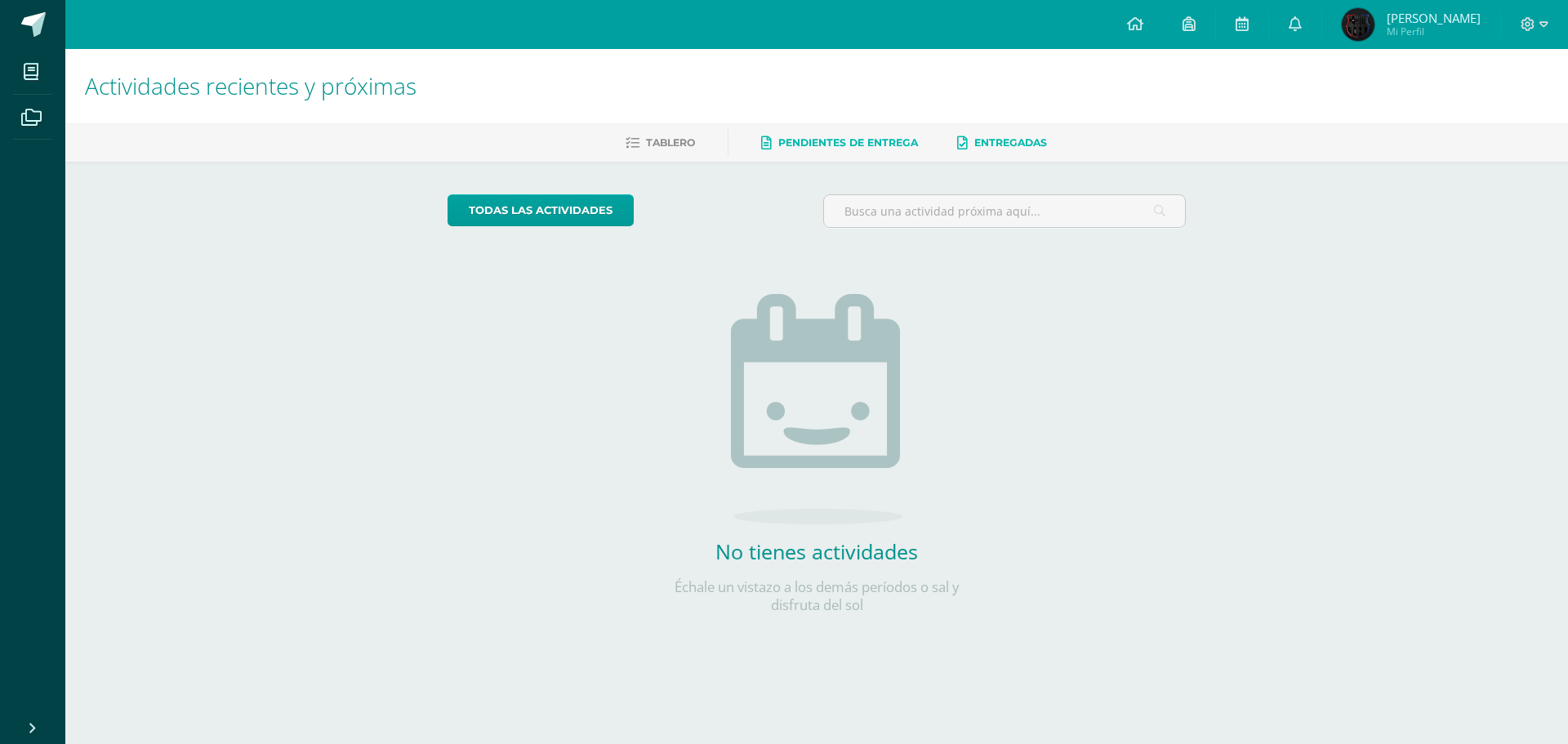
click at [821, 135] on link "Pendientes de entrega" at bounding box center [839, 143] width 156 height 26
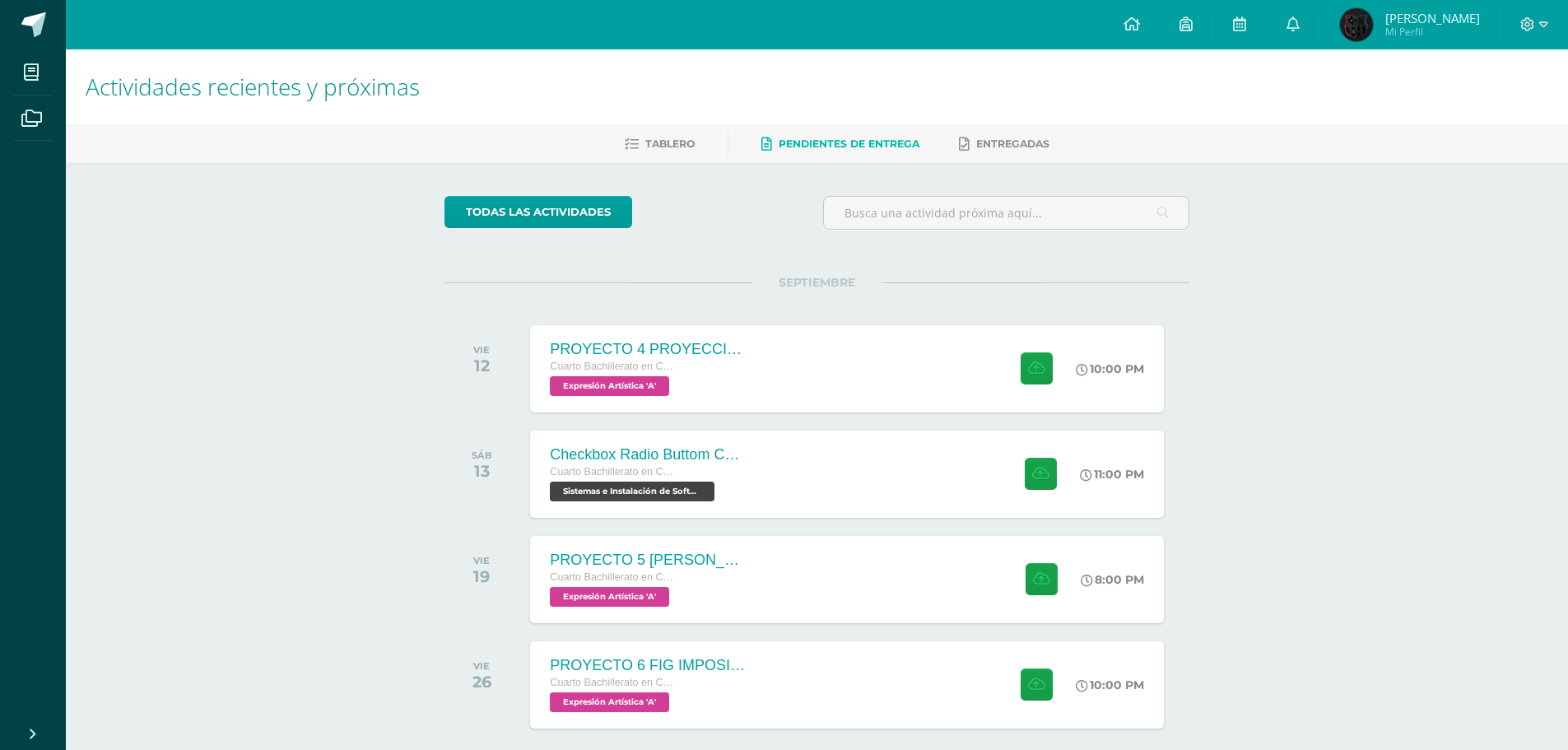
click at [1244, 28] on link at bounding box center [1239, 25] width 52 height 50
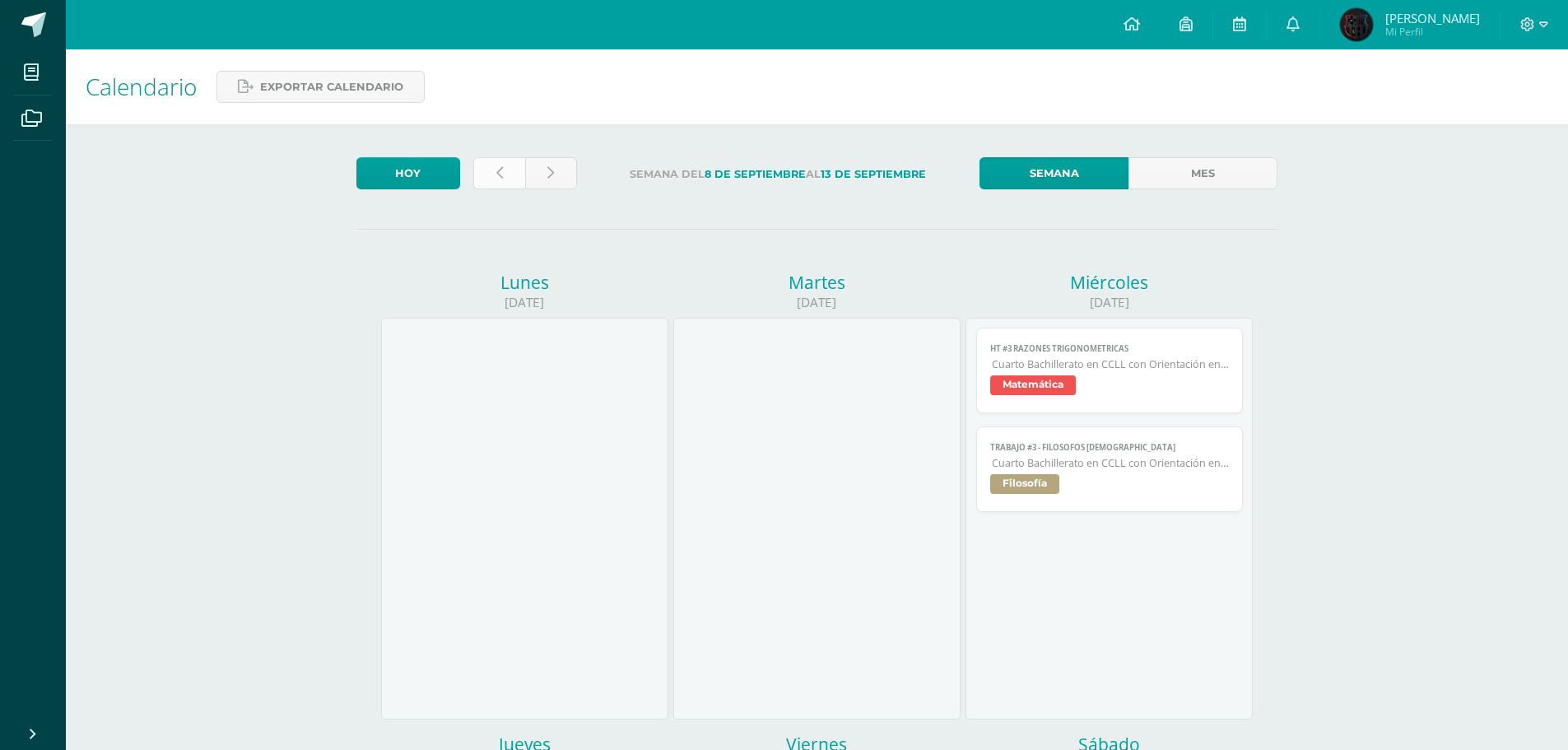
click at [500, 178] on icon at bounding box center [499, 172] width 6 height 14
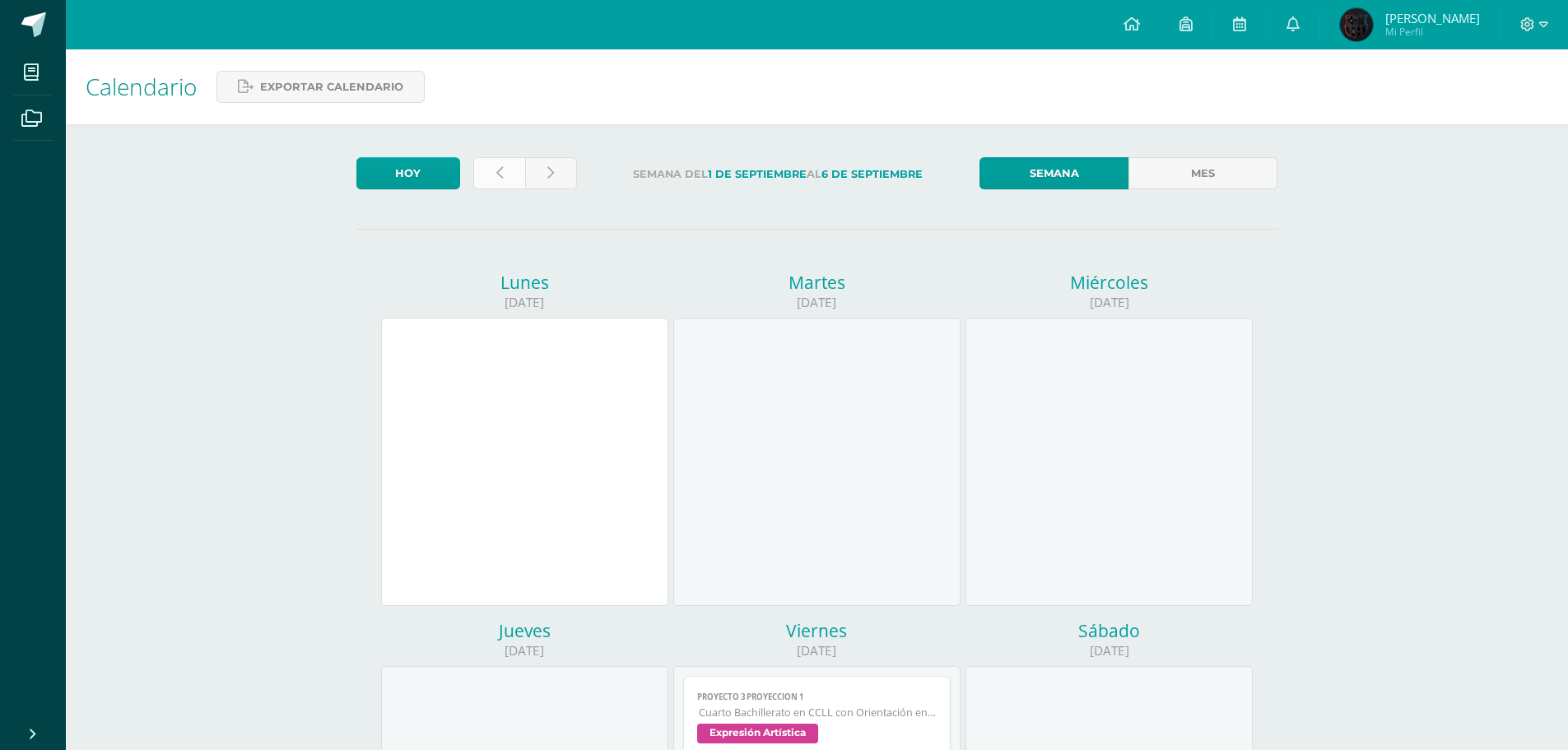
click at [485, 177] on link at bounding box center [499, 173] width 52 height 32
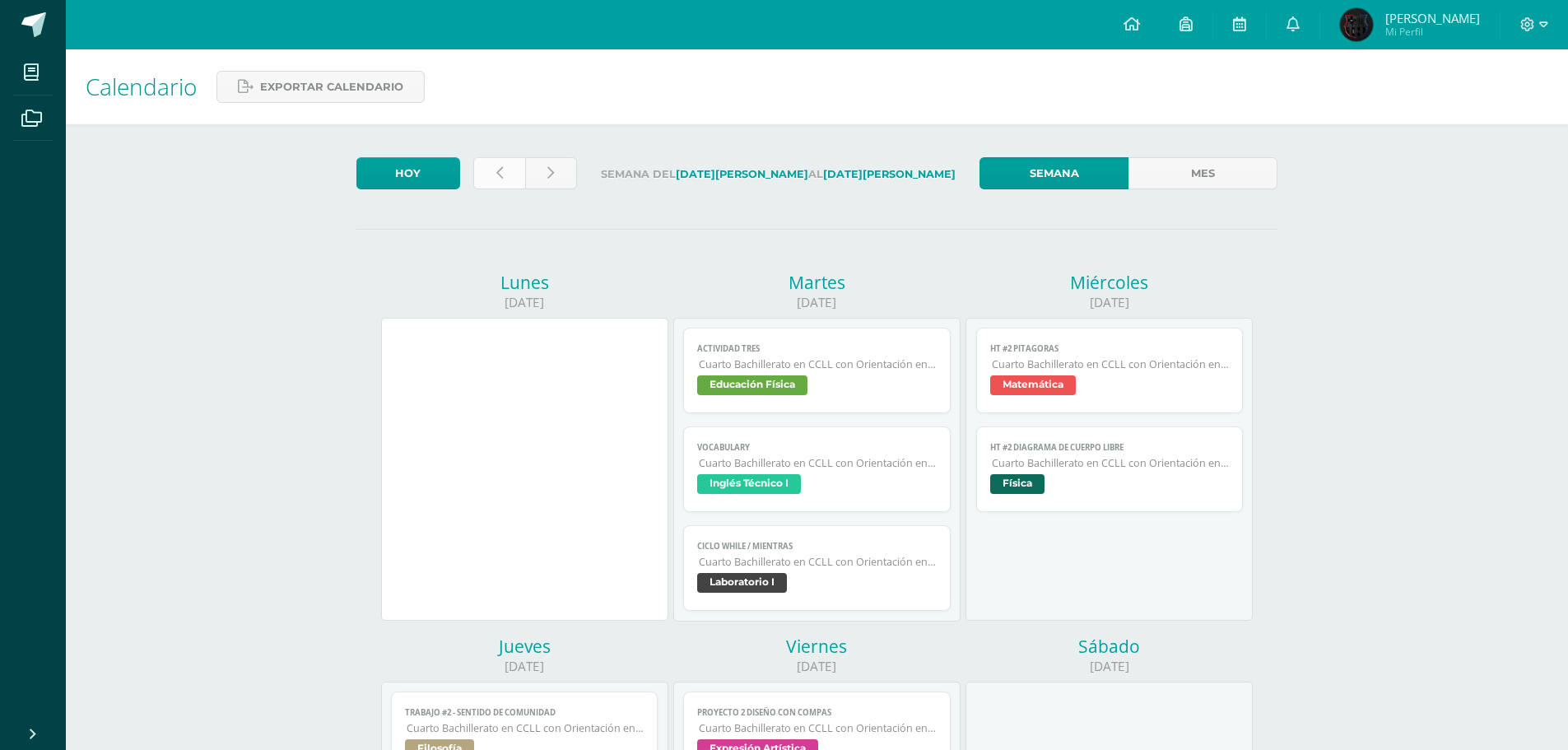
click at [515, 171] on link at bounding box center [499, 173] width 52 height 32
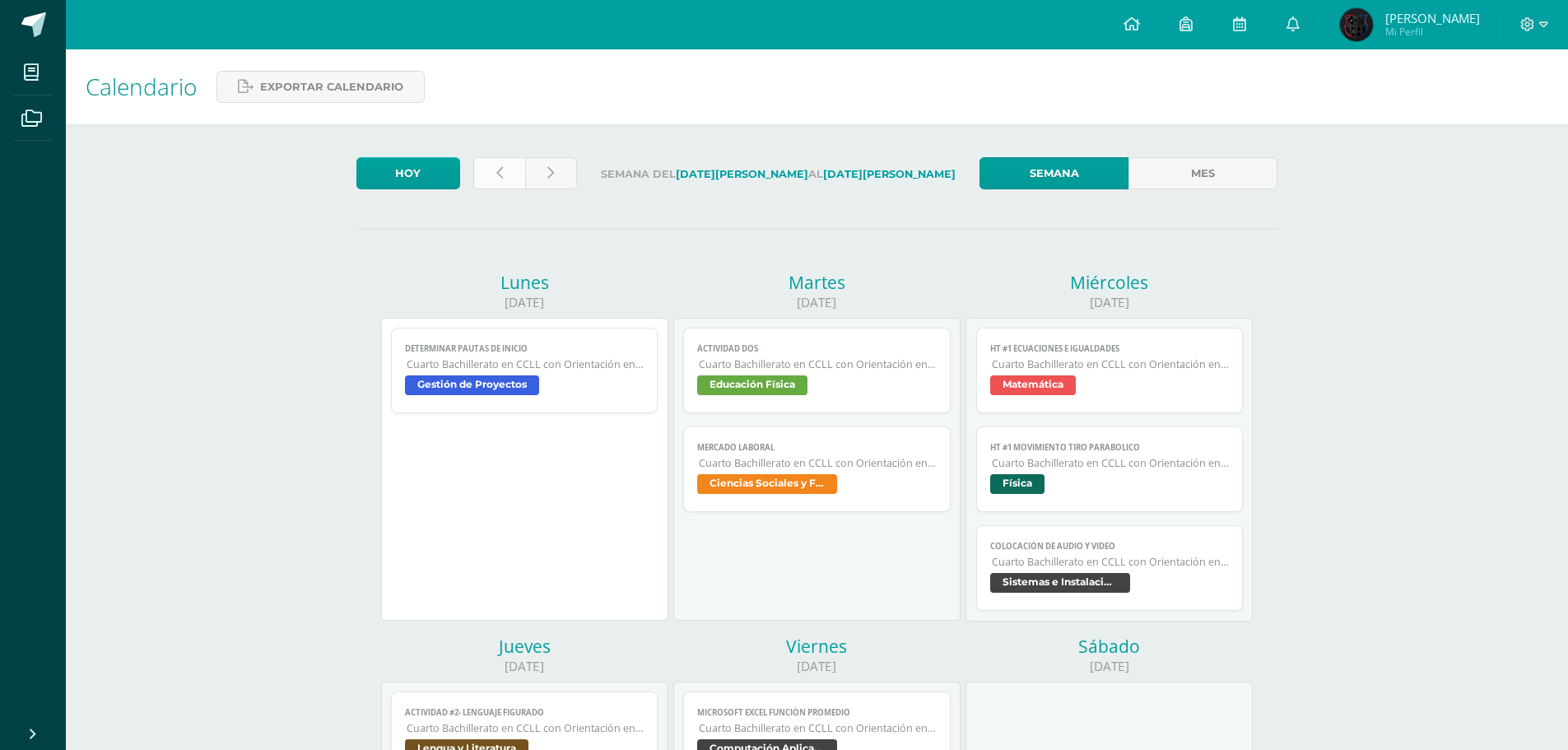
click at [499, 173] on icon at bounding box center [499, 172] width 6 height 14
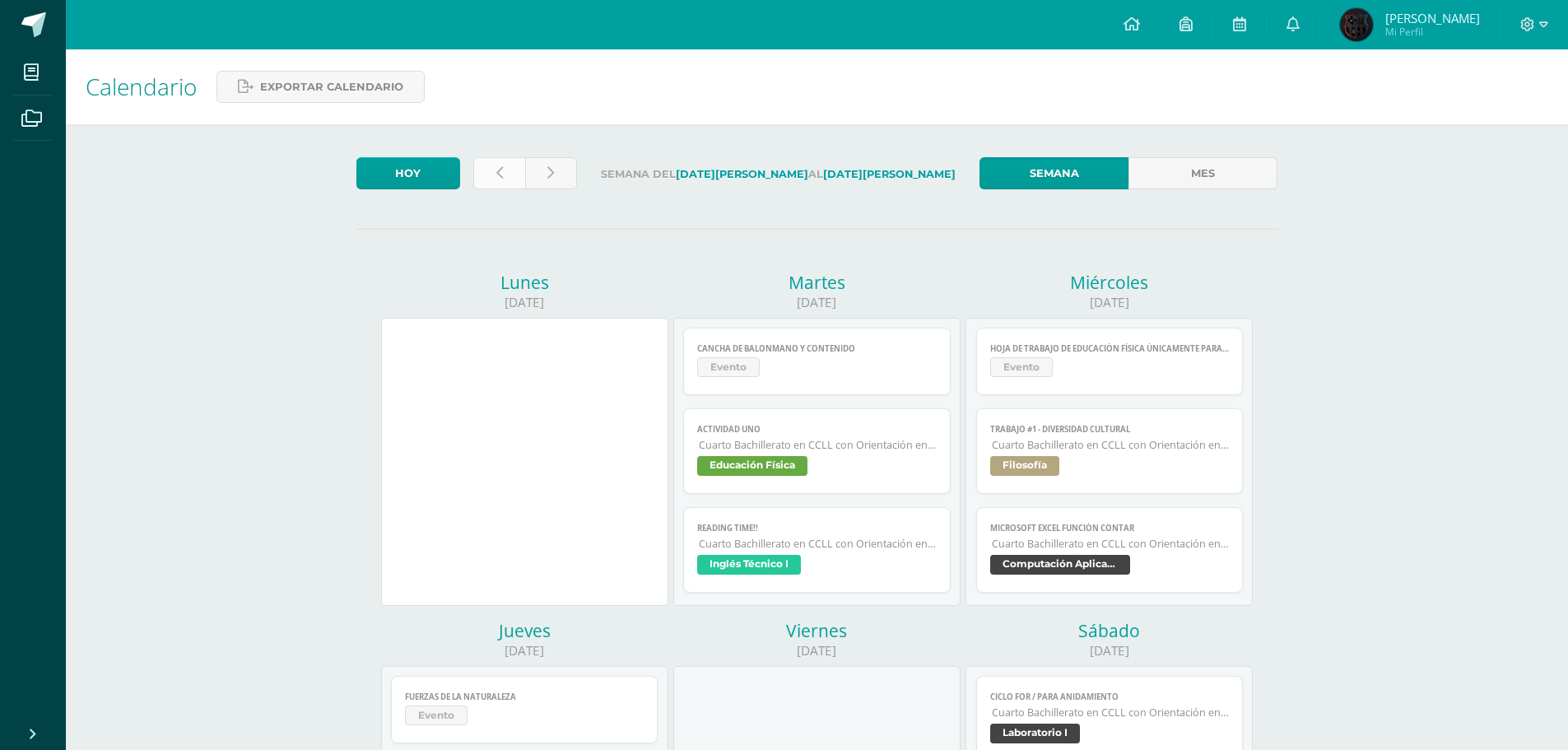
click at [501, 169] on icon at bounding box center [499, 172] width 6 height 14
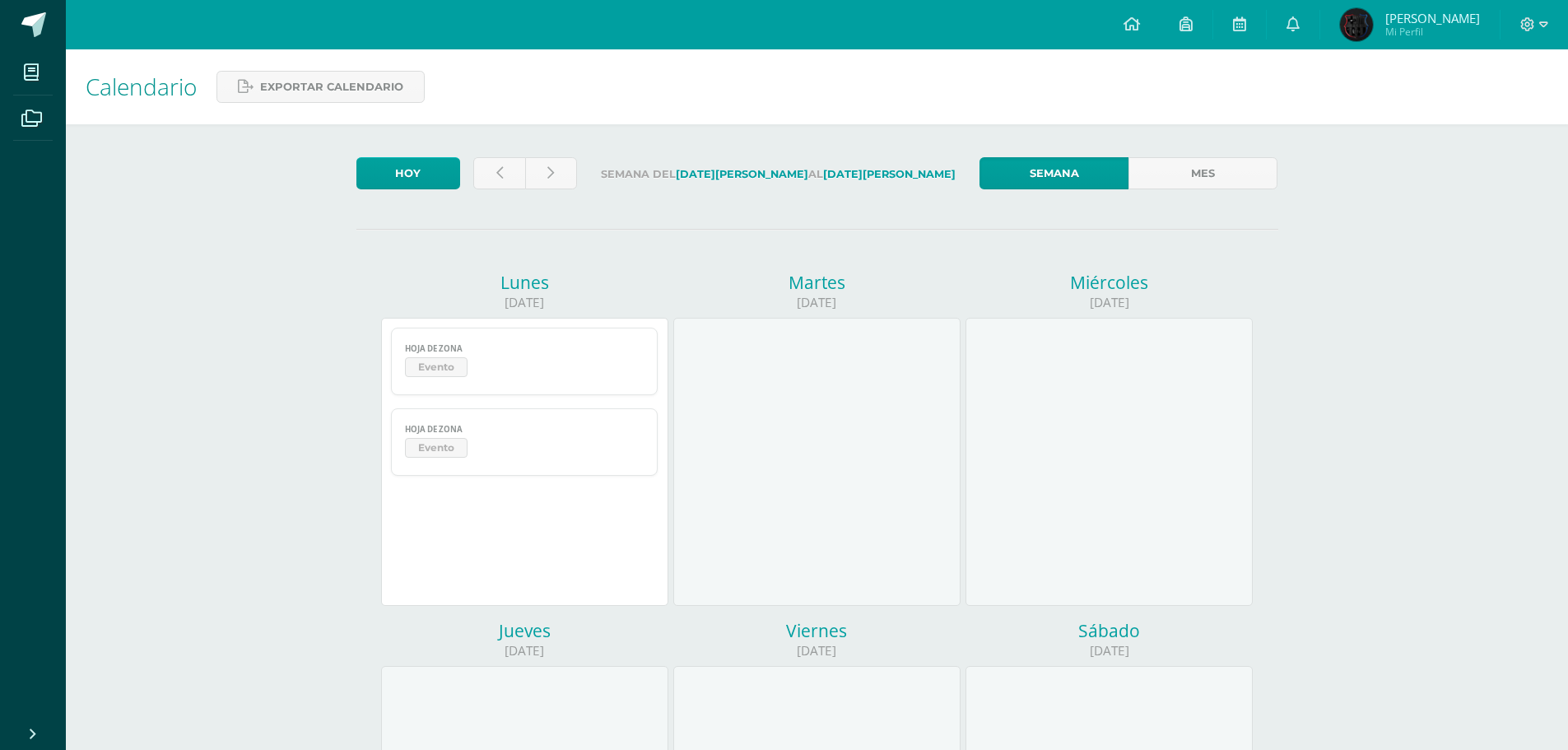
click at [555, 362] on span "Evento" at bounding box center [524, 369] width 239 height 24
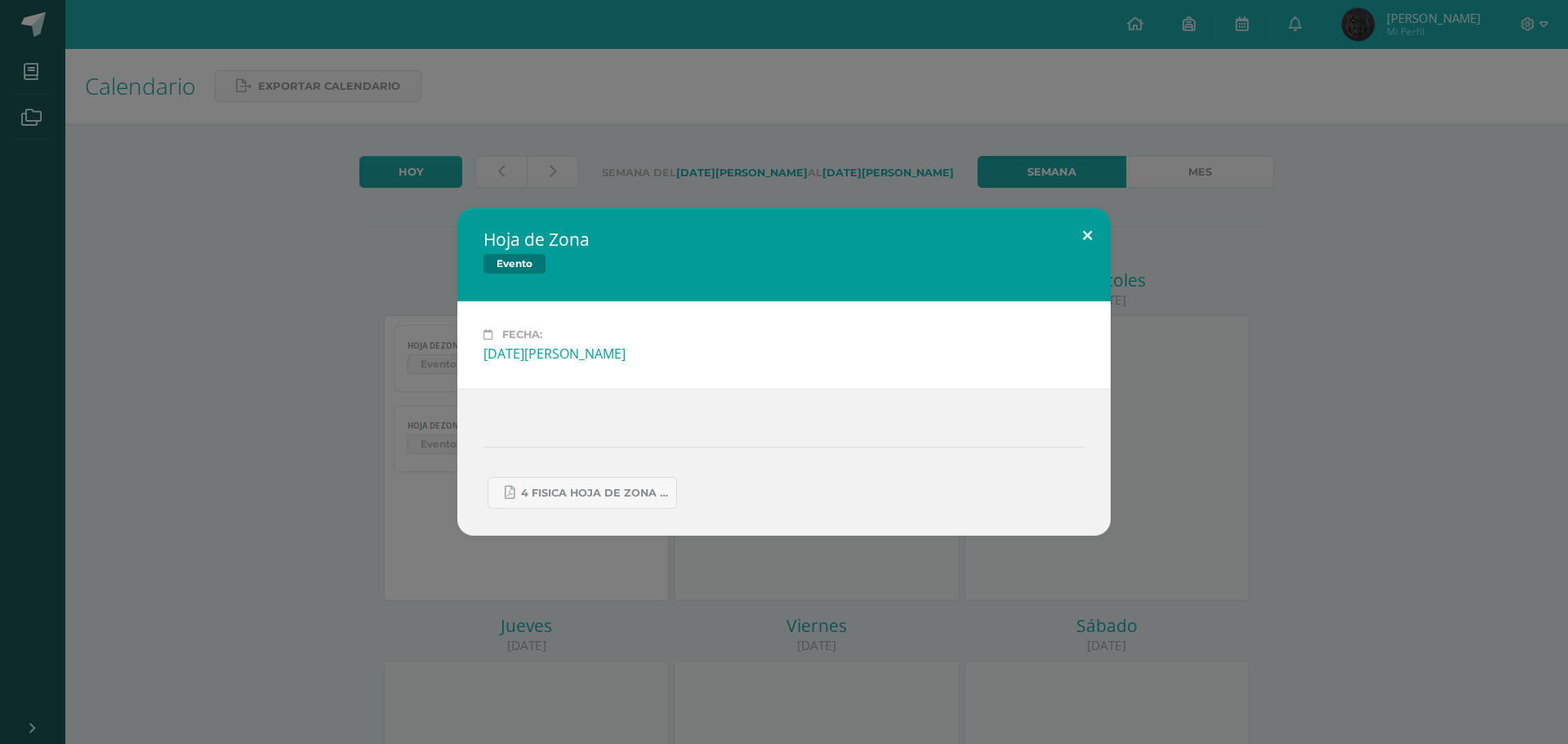
click at [1070, 244] on button at bounding box center [1087, 236] width 46 height 55
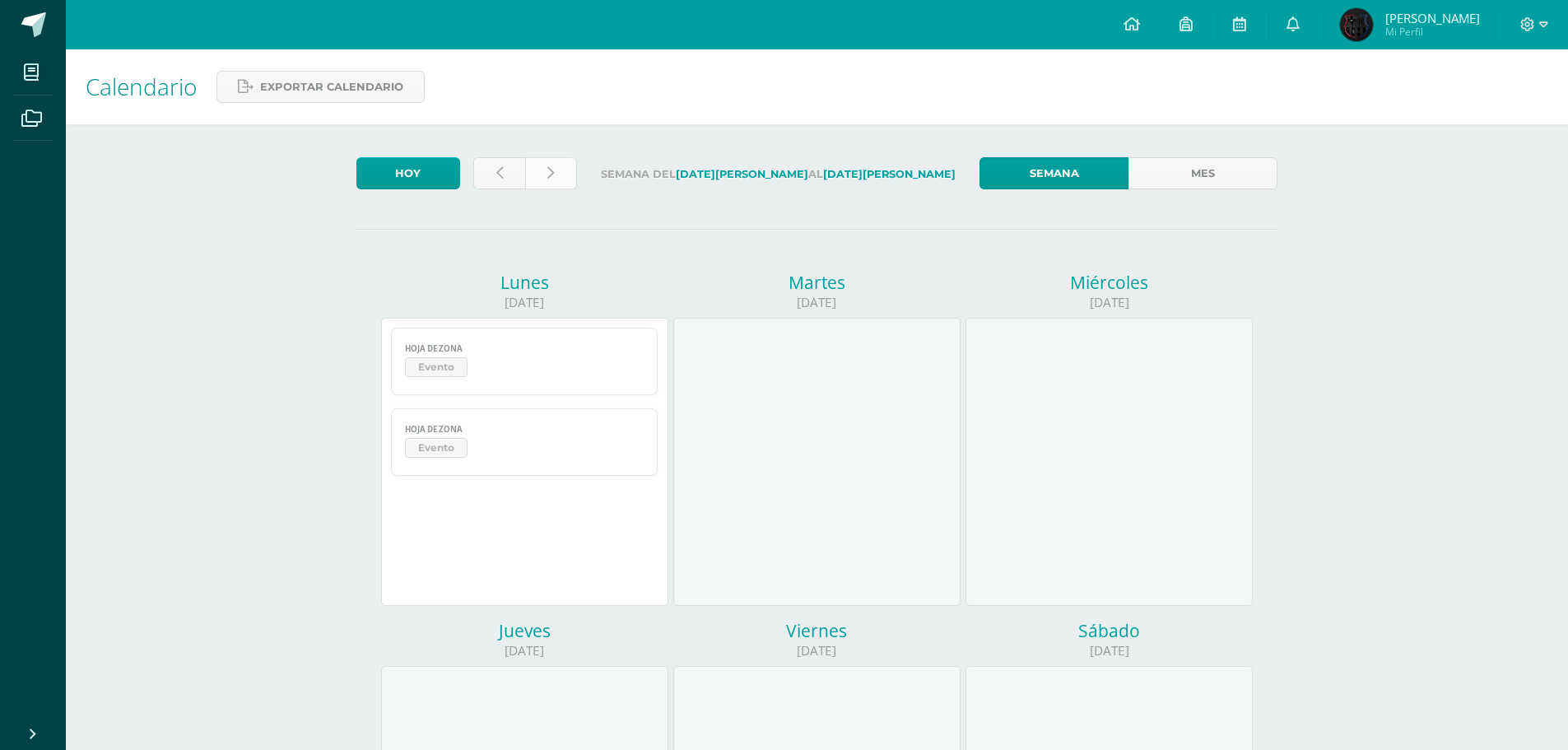
click at [547, 175] on icon at bounding box center [550, 172] width 6 height 14
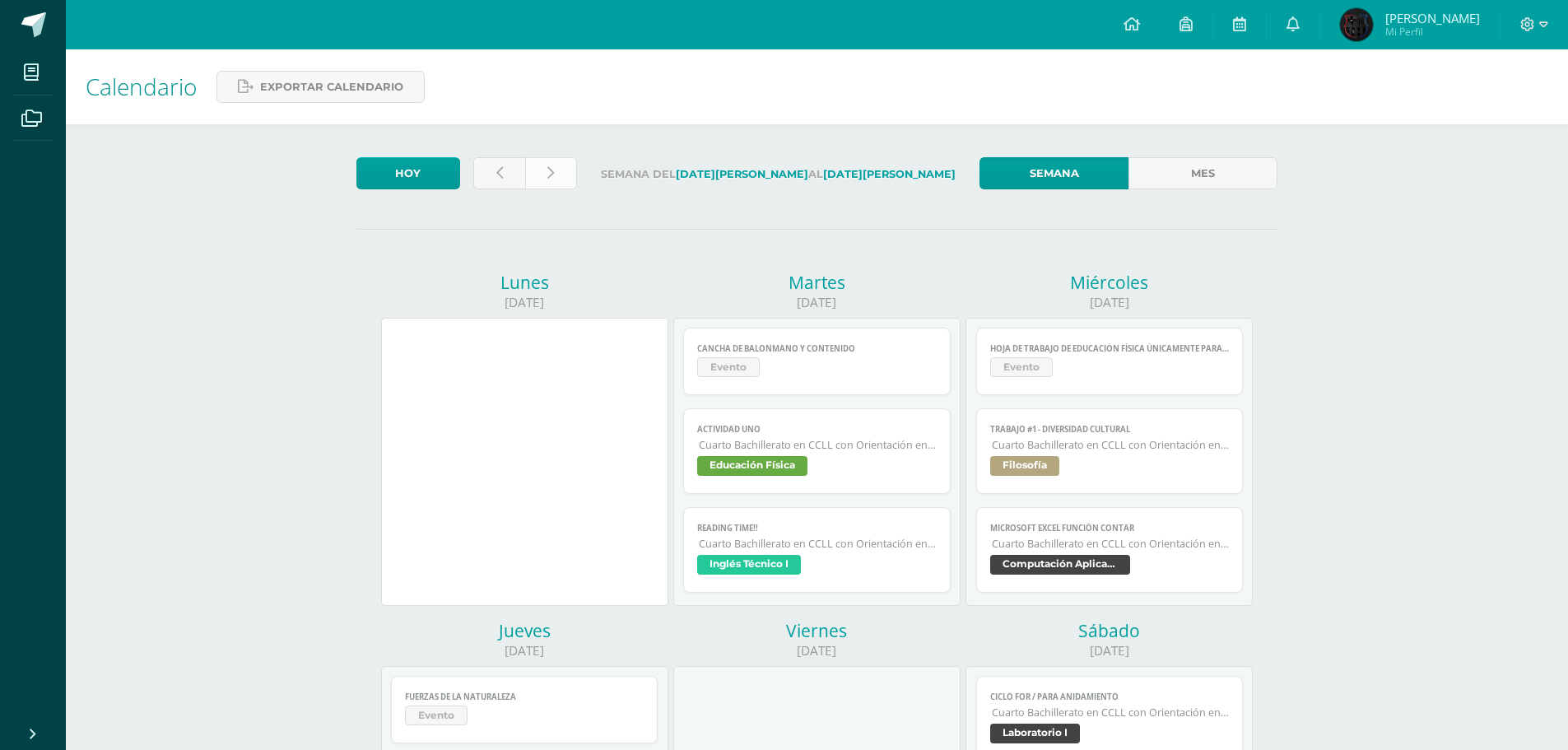
click at [545, 173] on link at bounding box center [551, 173] width 52 height 32
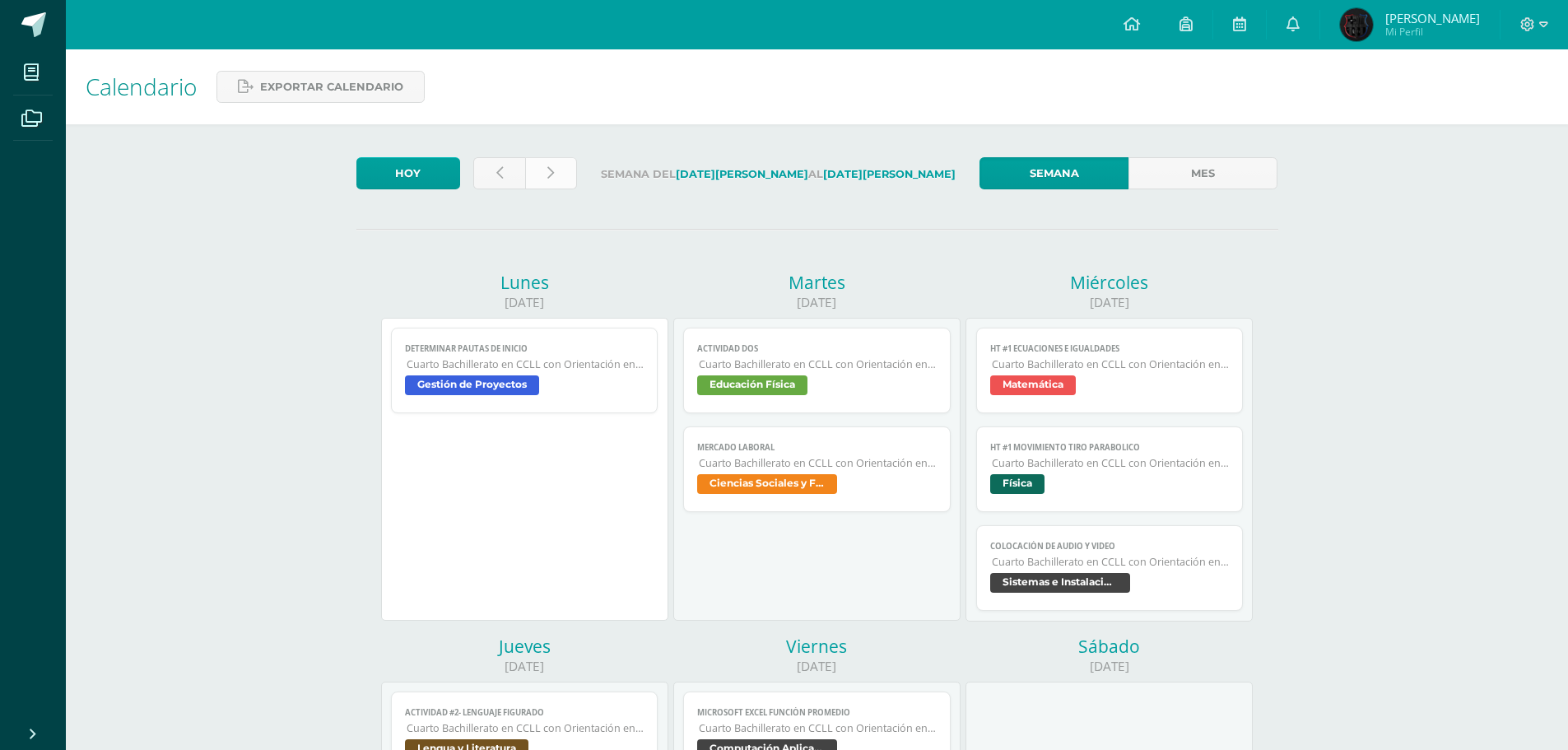
click at [555, 170] on link at bounding box center [551, 173] width 52 height 32
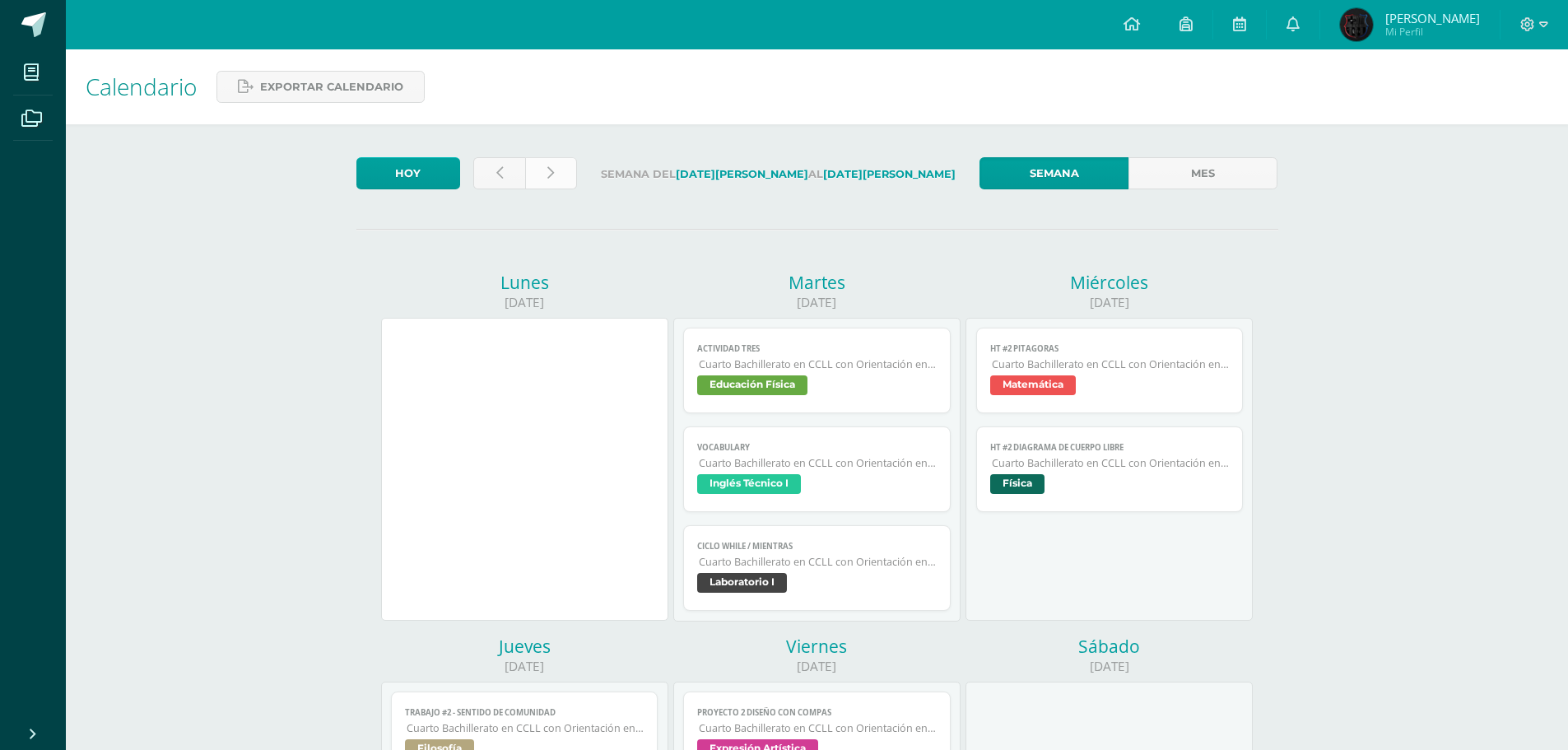
click at [539, 173] on link at bounding box center [551, 173] width 52 height 32
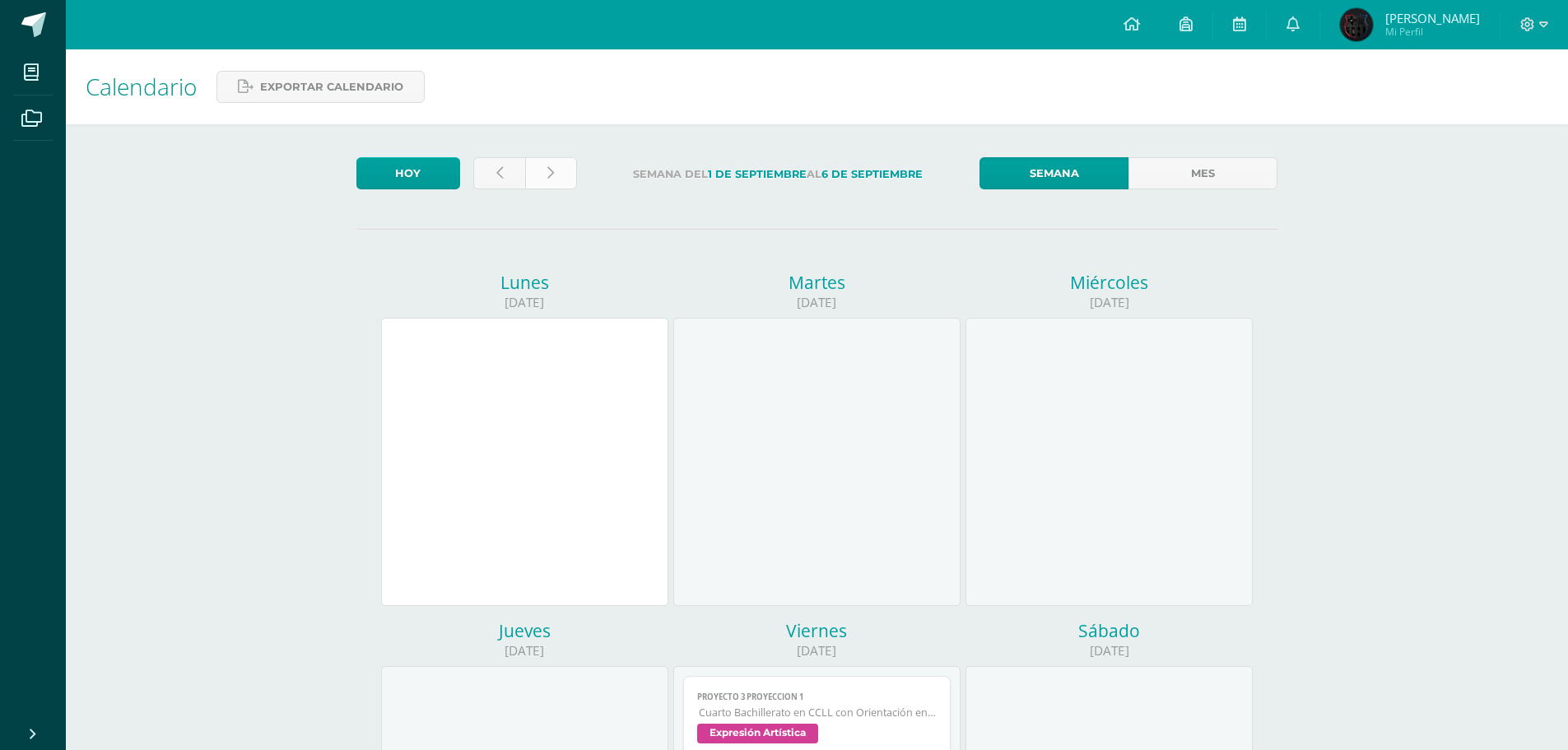
click at [553, 162] on link at bounding box center [551, 173] width 52 height 32
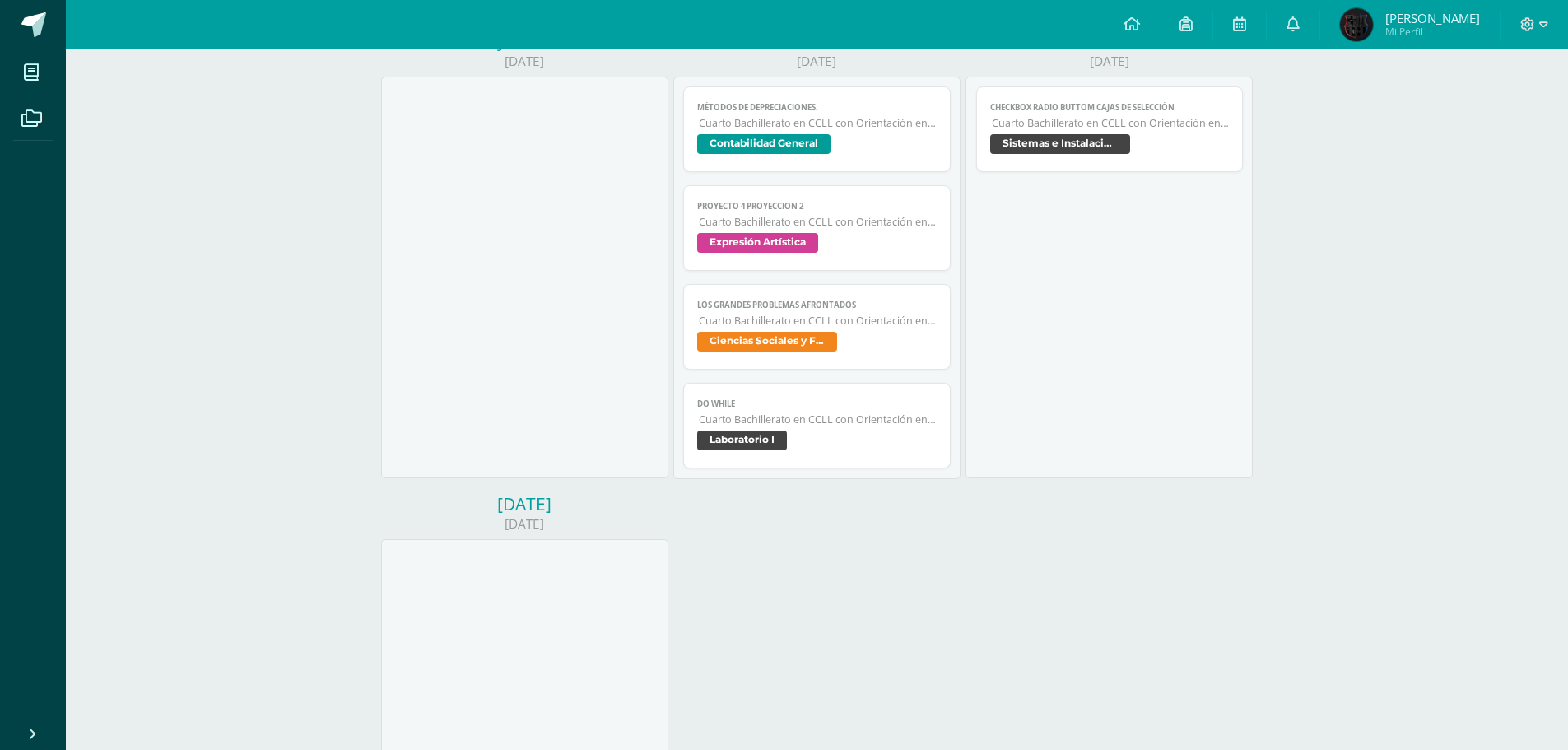
scroll to position [823, 0]
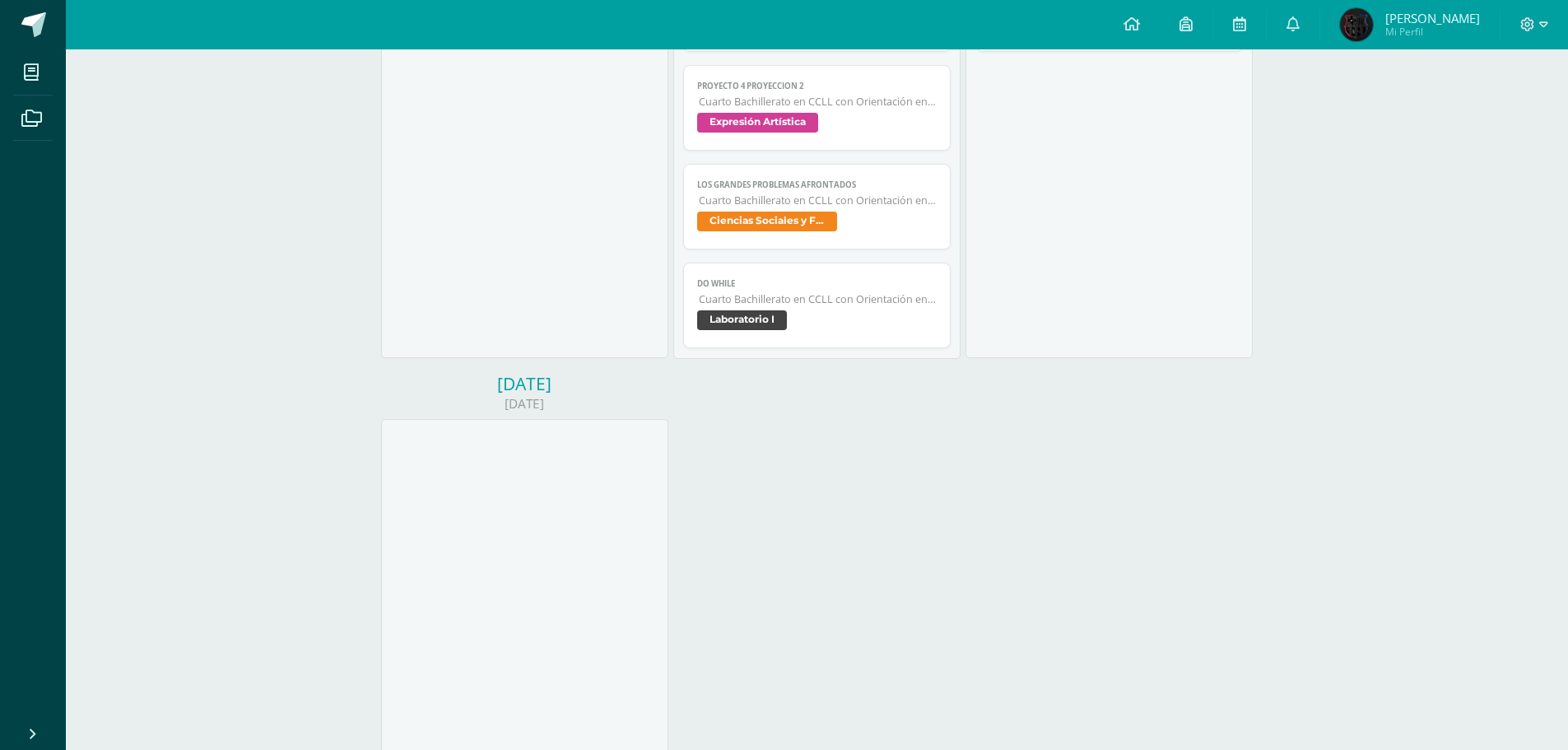
click at [802, 187] on span "Los grandes problemas afrontados" at bounding box center [817, 185] width 239 height 11
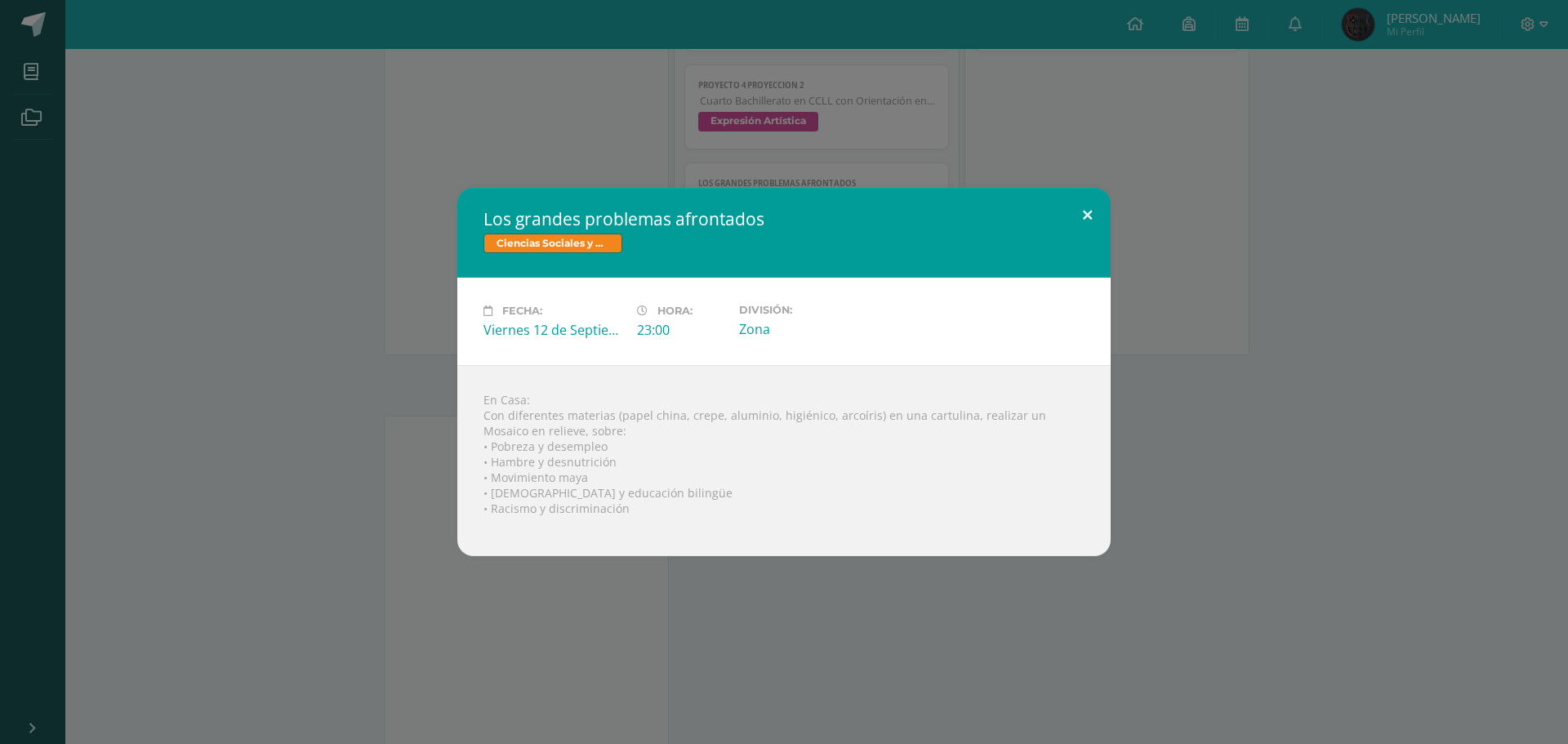
click at [1088, 212] on button at bounding box center [1087, 216] width 46 height 55
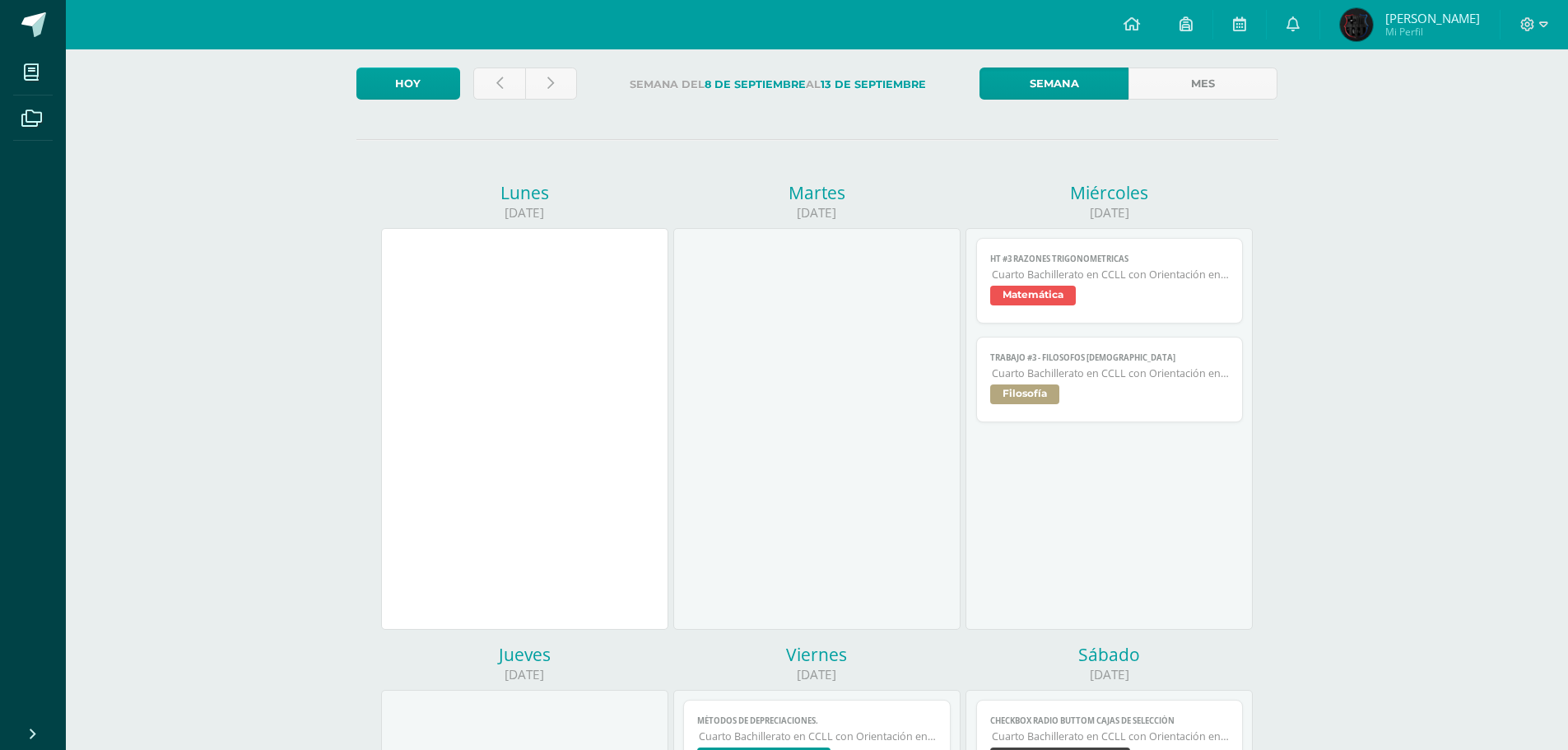
scroll to position [0, 0]
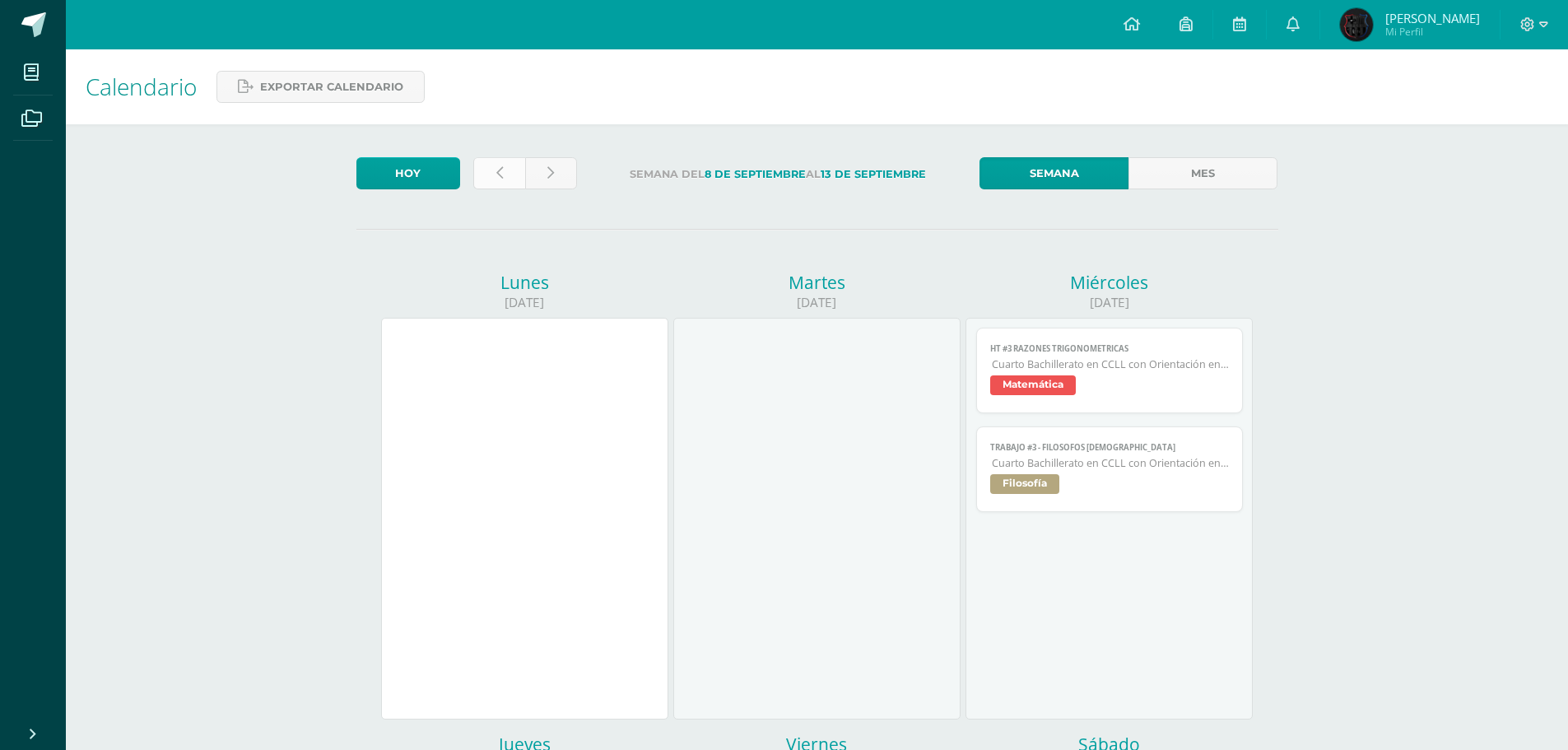
click at [493, 184] on link at bounding box center [499, 173] width 52 height 32
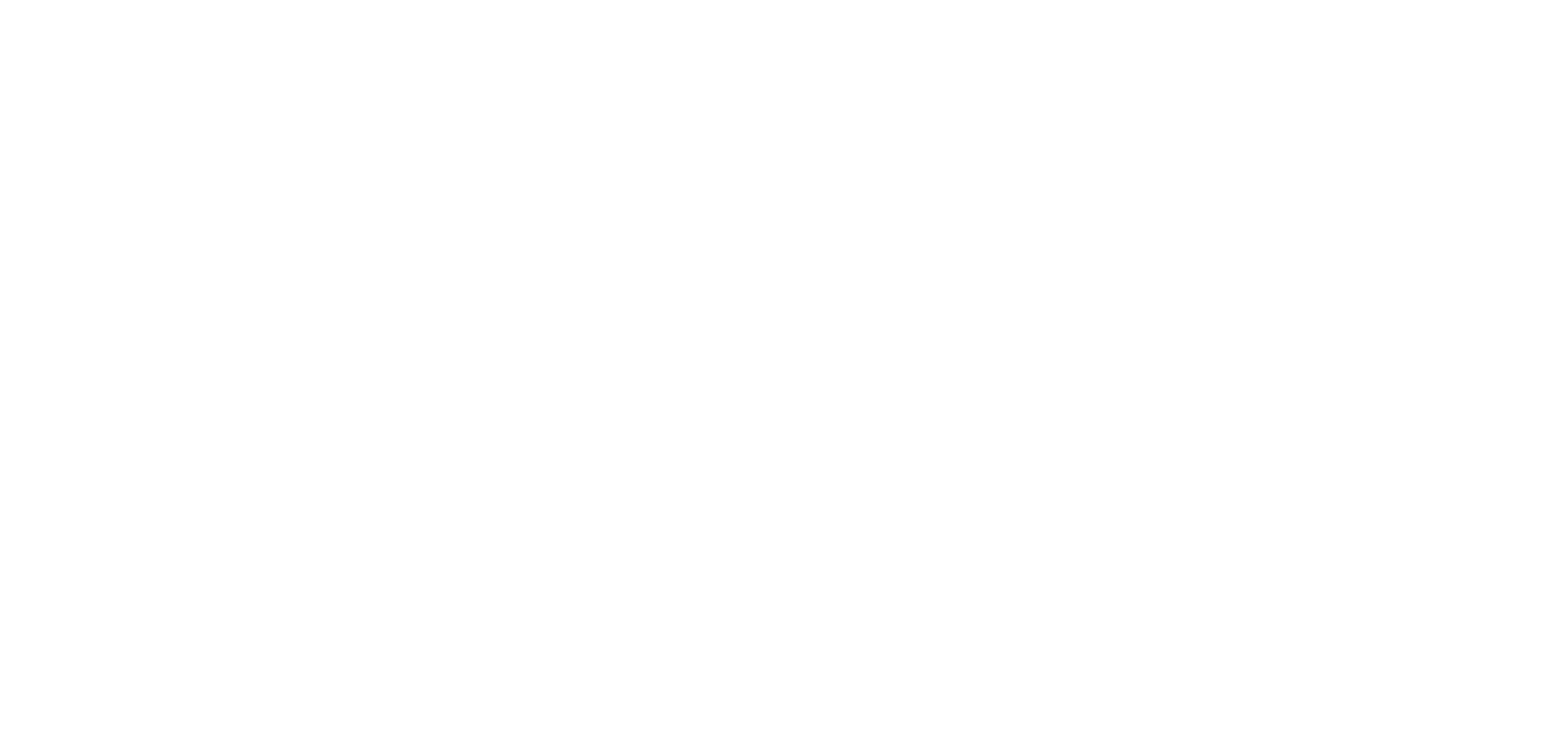
click at [0, 0] on html at bounding box center [0, 0] width 0 height 0
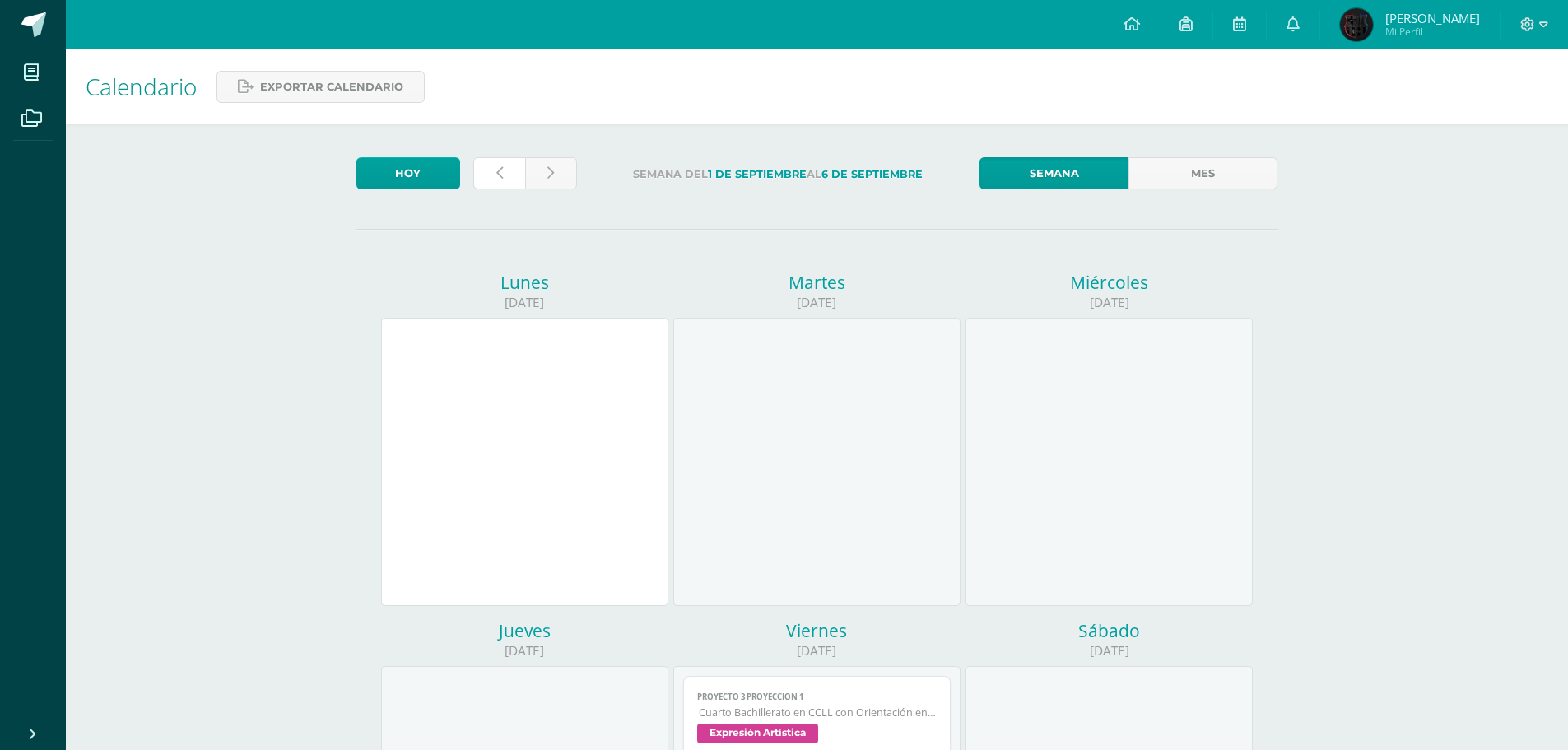
click at [493, 184] on link at bounding box center [499, 173] width 52 height 32
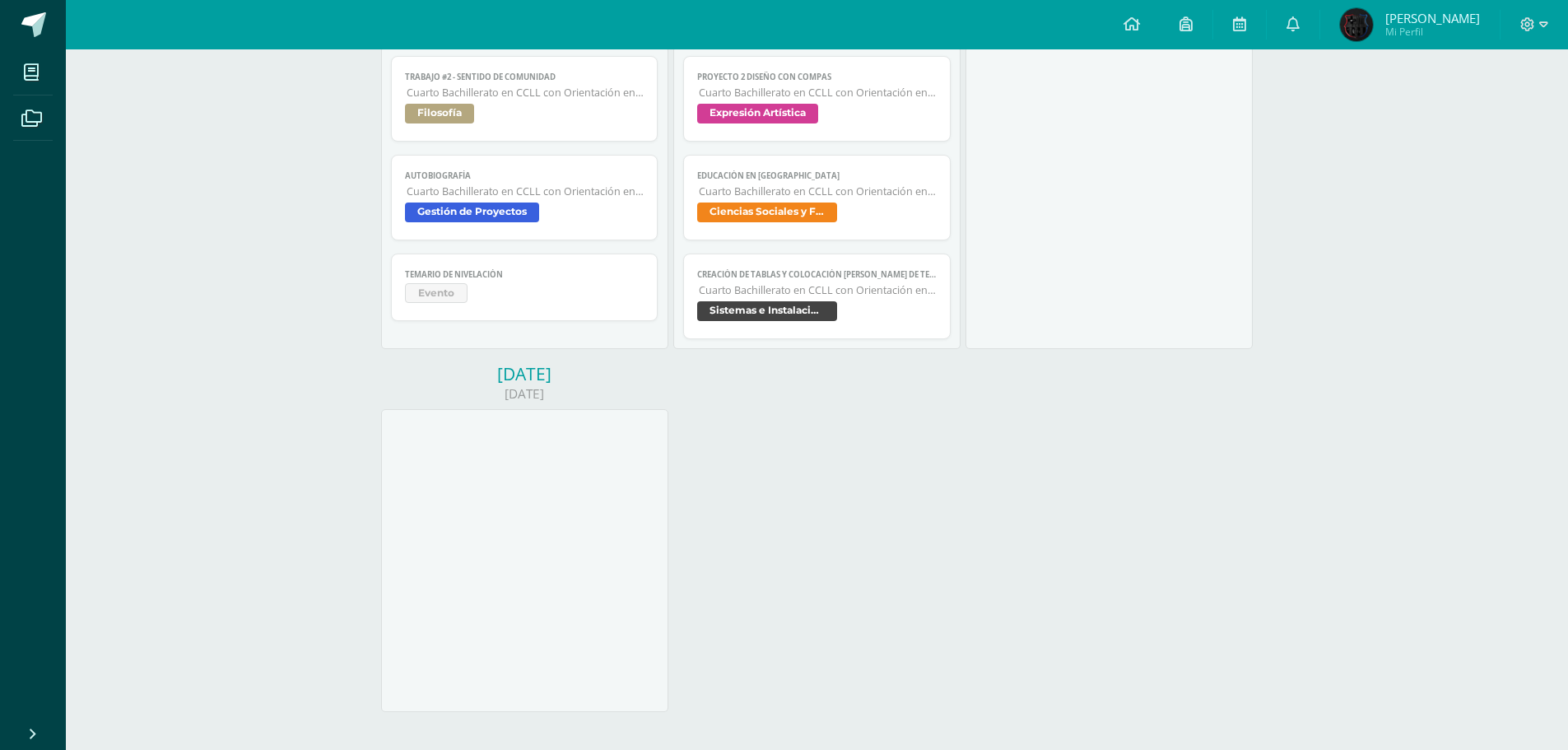
scroll to position [668, 0]
